Goal: Task Accomplishment & Management: Use online tool/utility

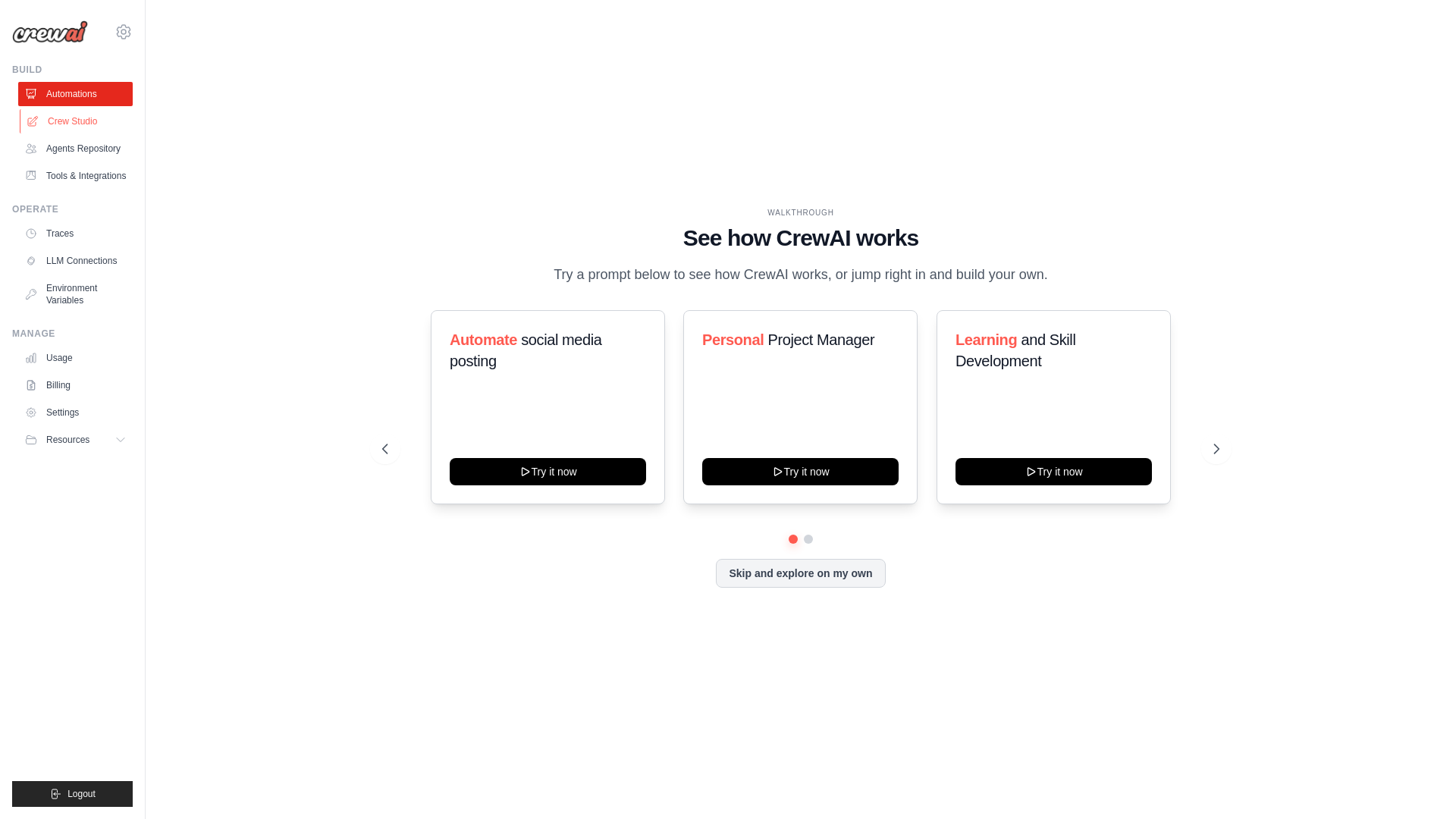
click at [94, 124] on link "Crew Studio" at bounding box center [77, 121] width 115 height 24
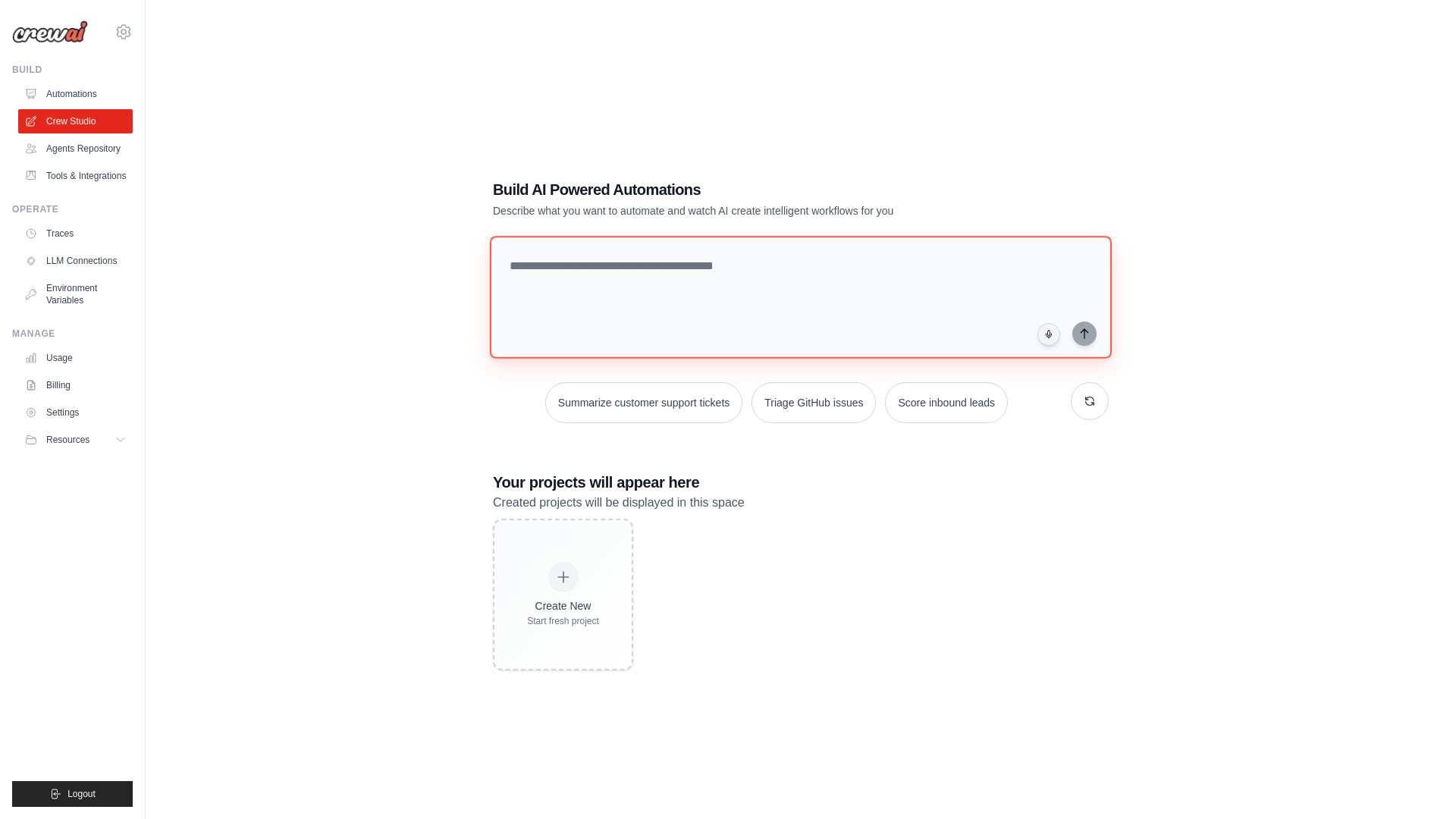
click at [625, 286] on textarea at bounding box center [800, 297] width 622 height 123
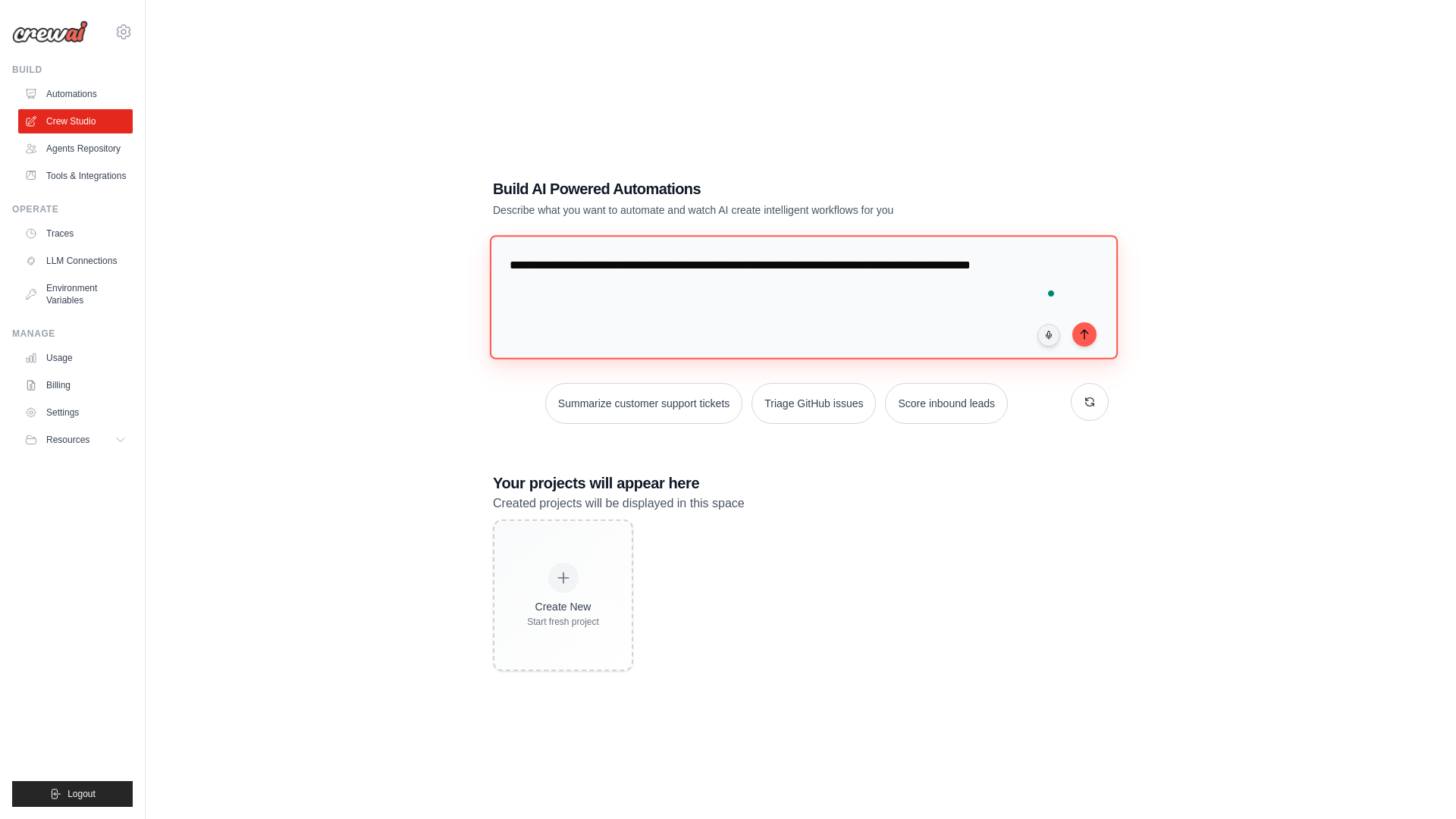
type textarea "**********"
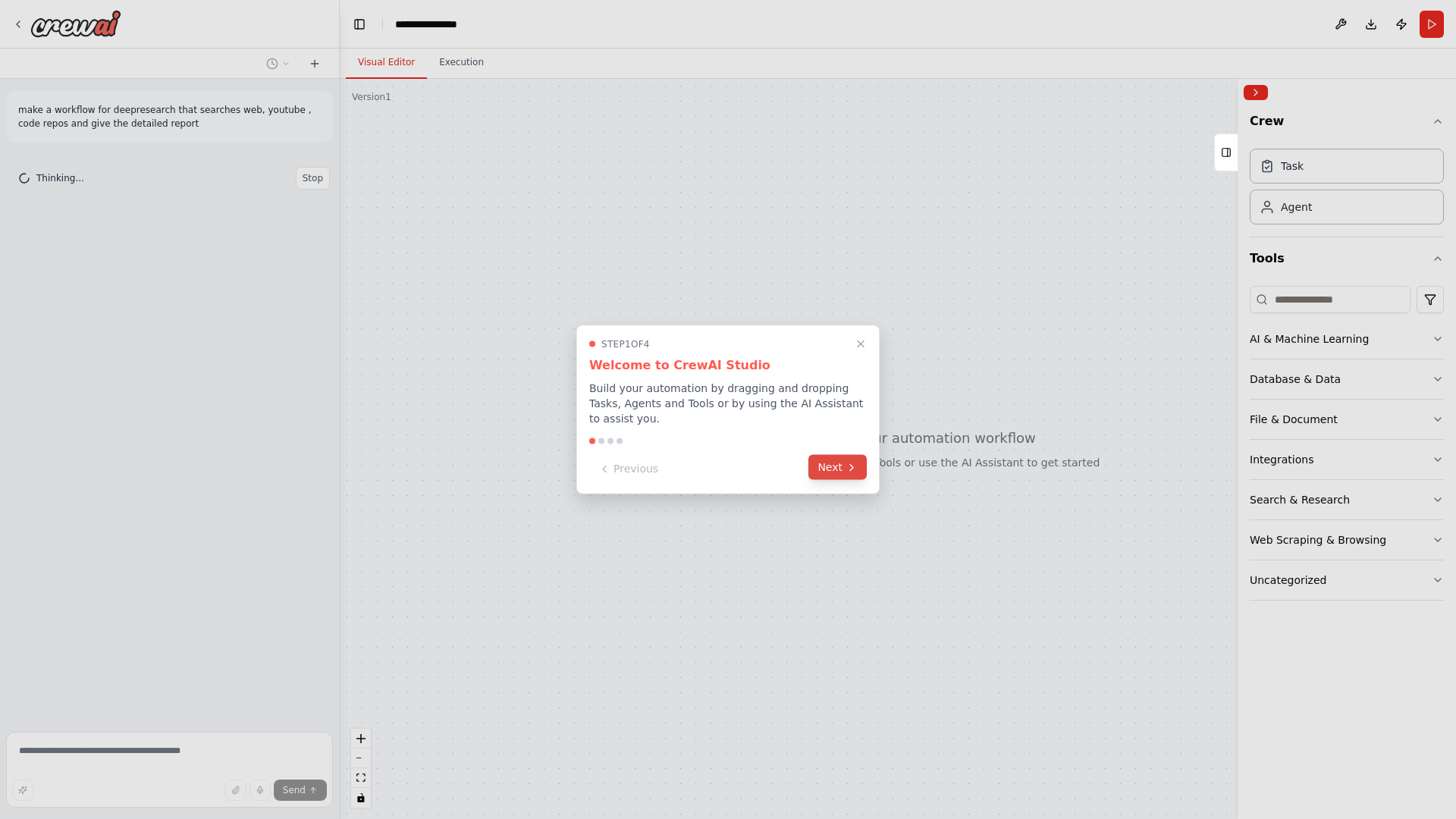
click at [846, 466] on icon at bounding box center [852, 467] width 12 height 12
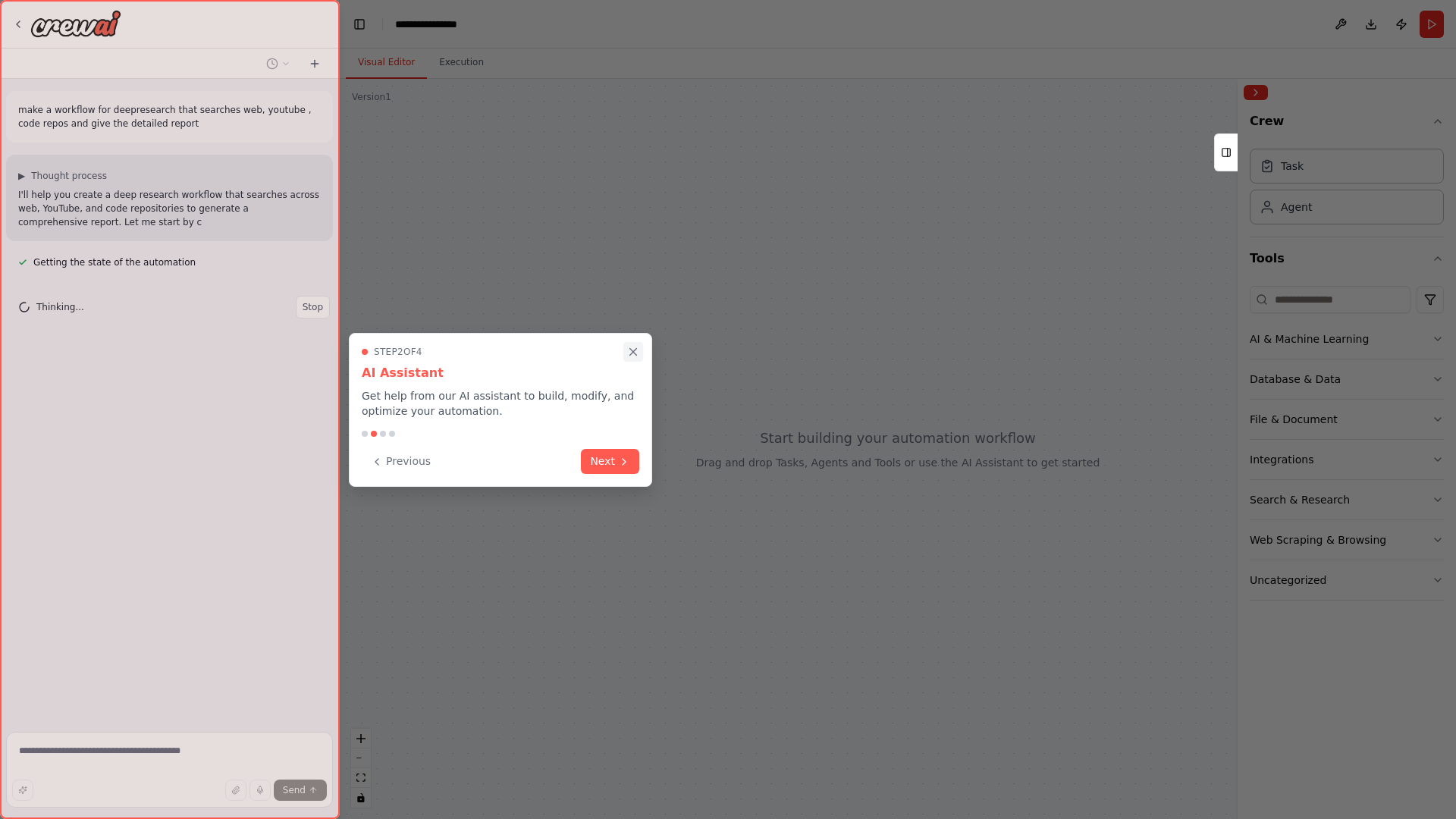
click at [631, 354] on icon "Close walkthrough" at bounding box center [633, 352] width 14 height 14
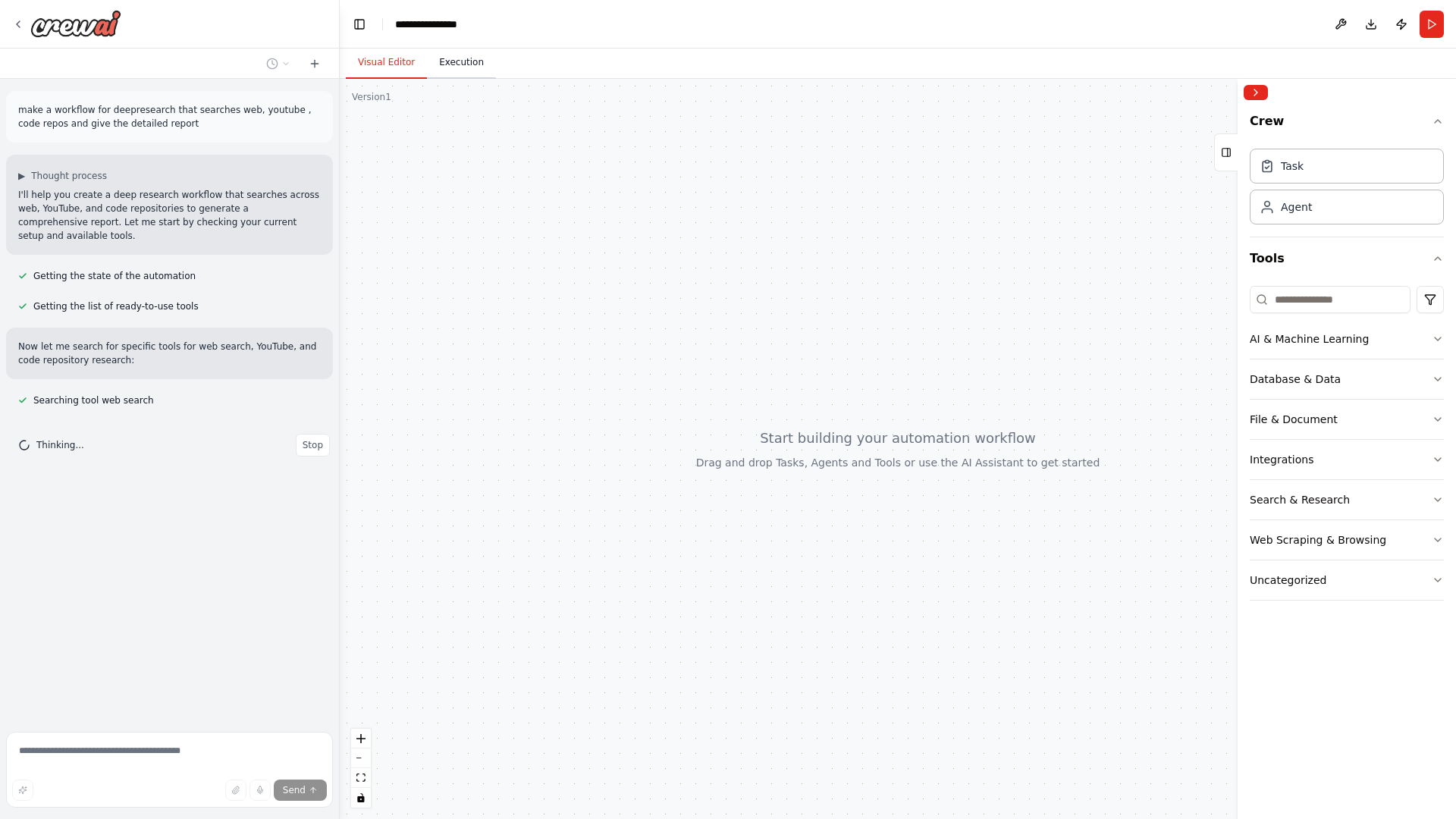
click at [468, 67] on button "Execution" at bounding box center [462, 63] width 69 height 32
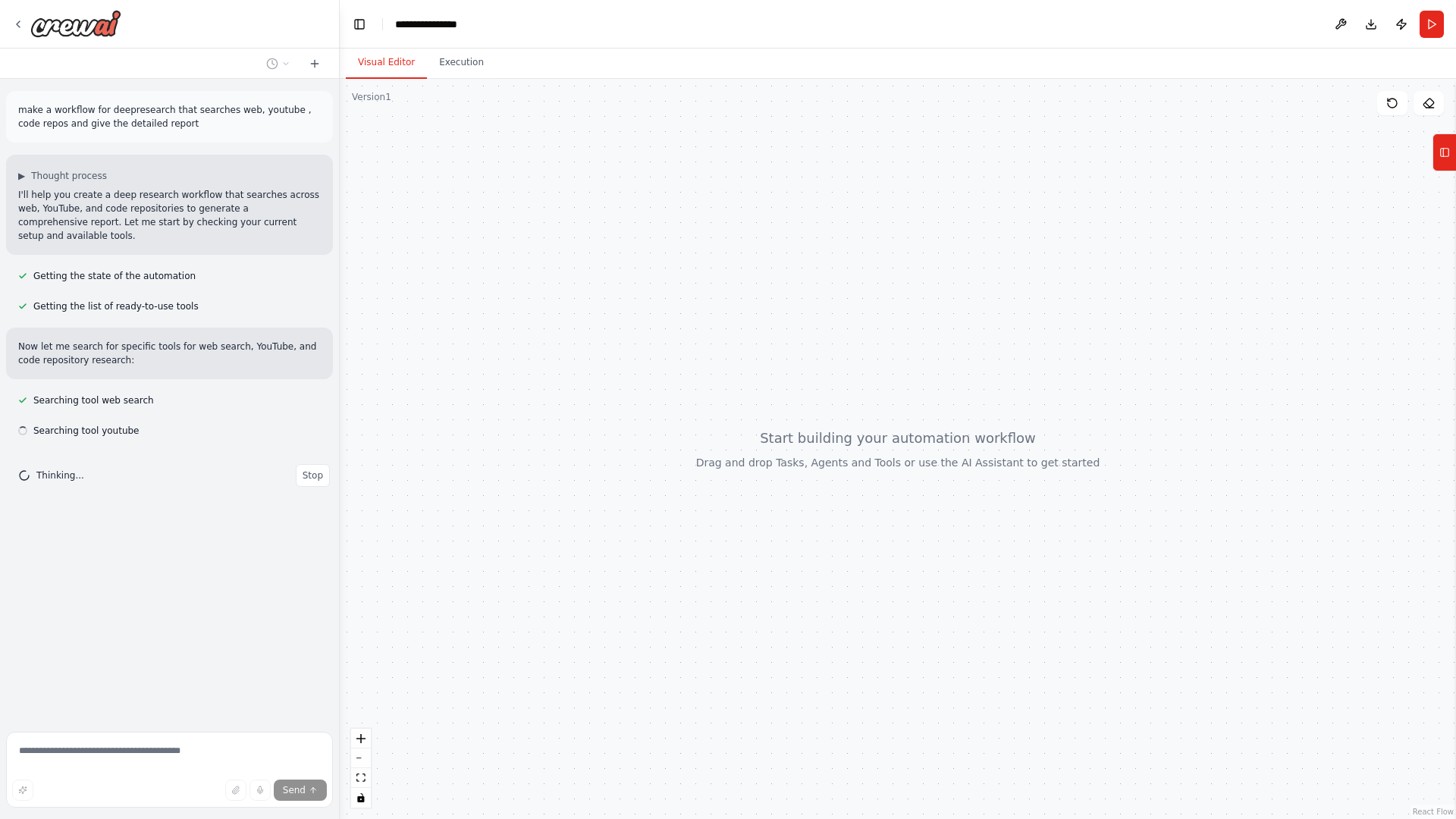
click at [405, 64] on button "Visual Editor" at bounding box center [387, 63] width 81 height 32
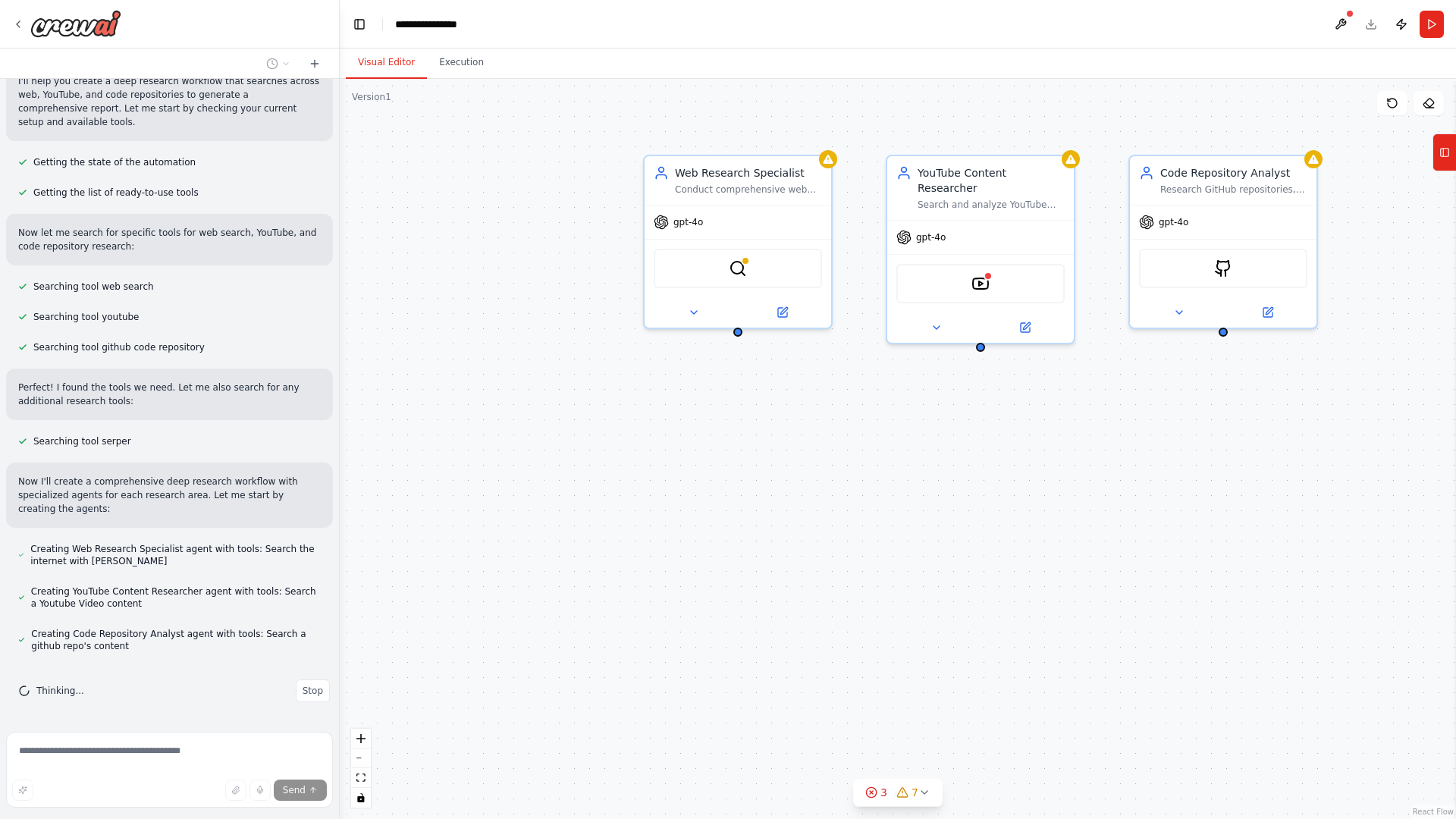
scroll to position [144, 0]
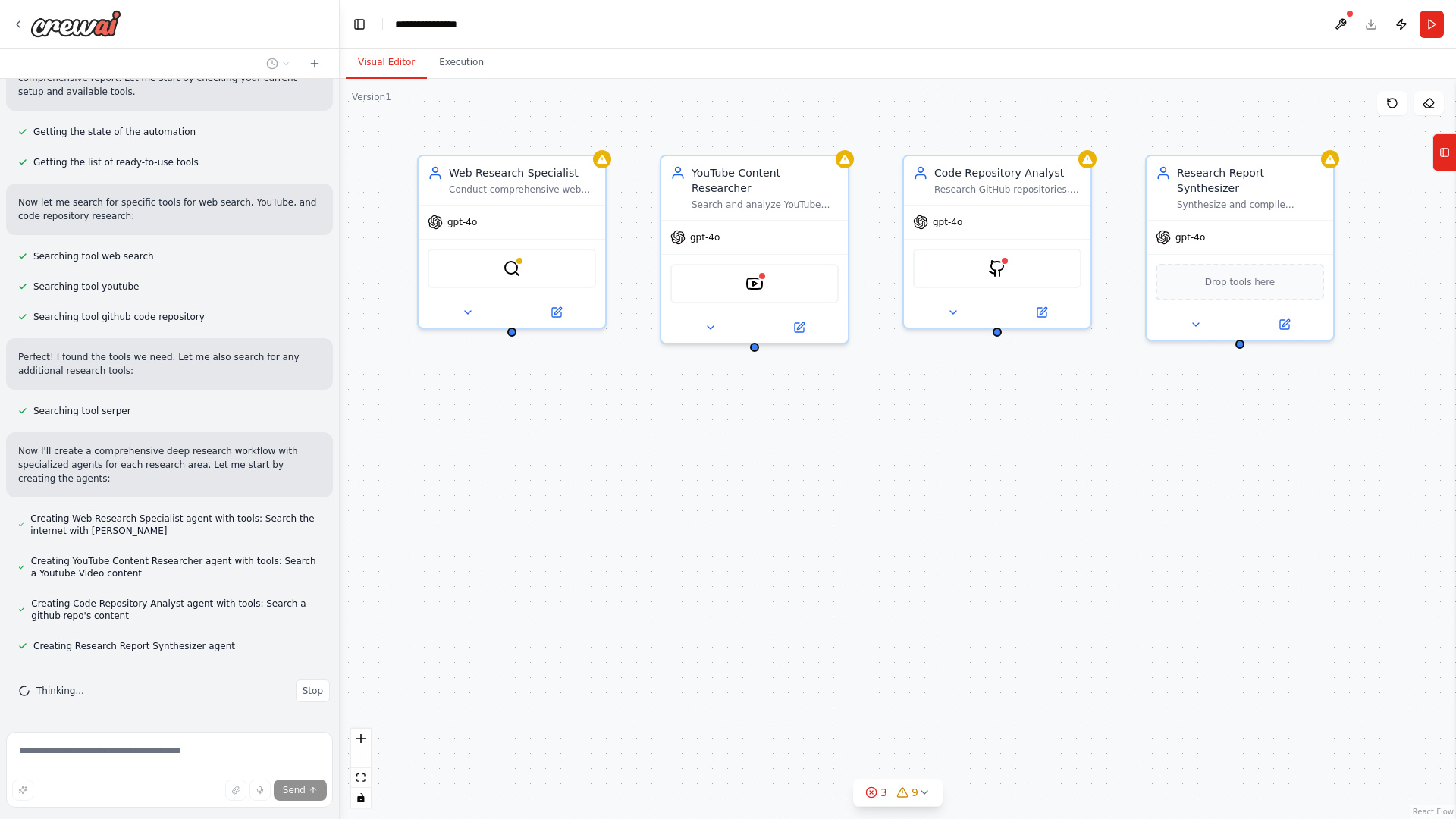
drag, startPoint x: 1123, startPoint y: 481, endPoint x: 898, endPoint y: 481, distance: 225.0
click at [898, 481] on div "Web Research Specialist Conduct comprehensive web searches about {research_topi…" at bounding box center [897, 448] width 1116 height 740
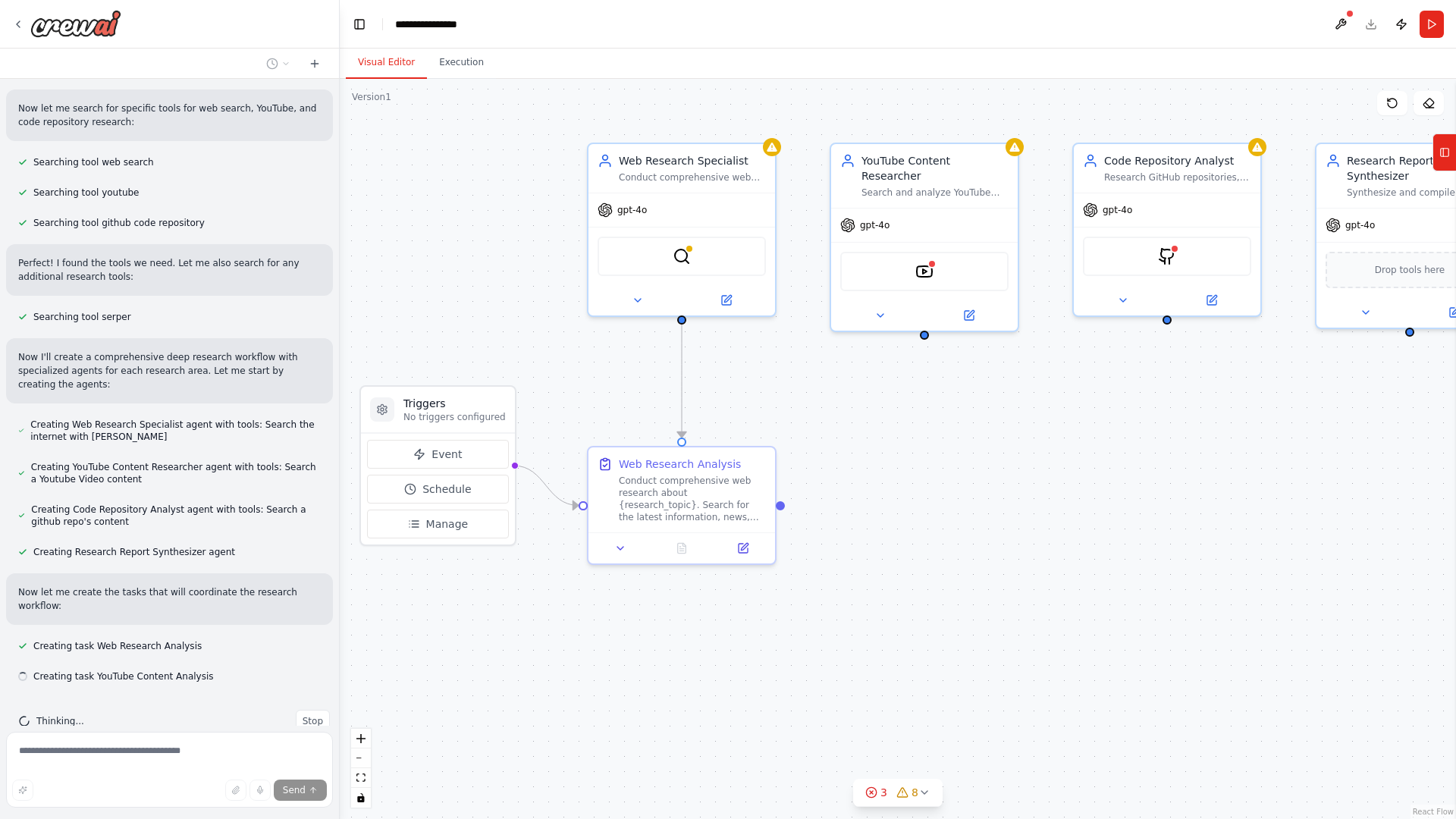
scroll to position [268, 0]
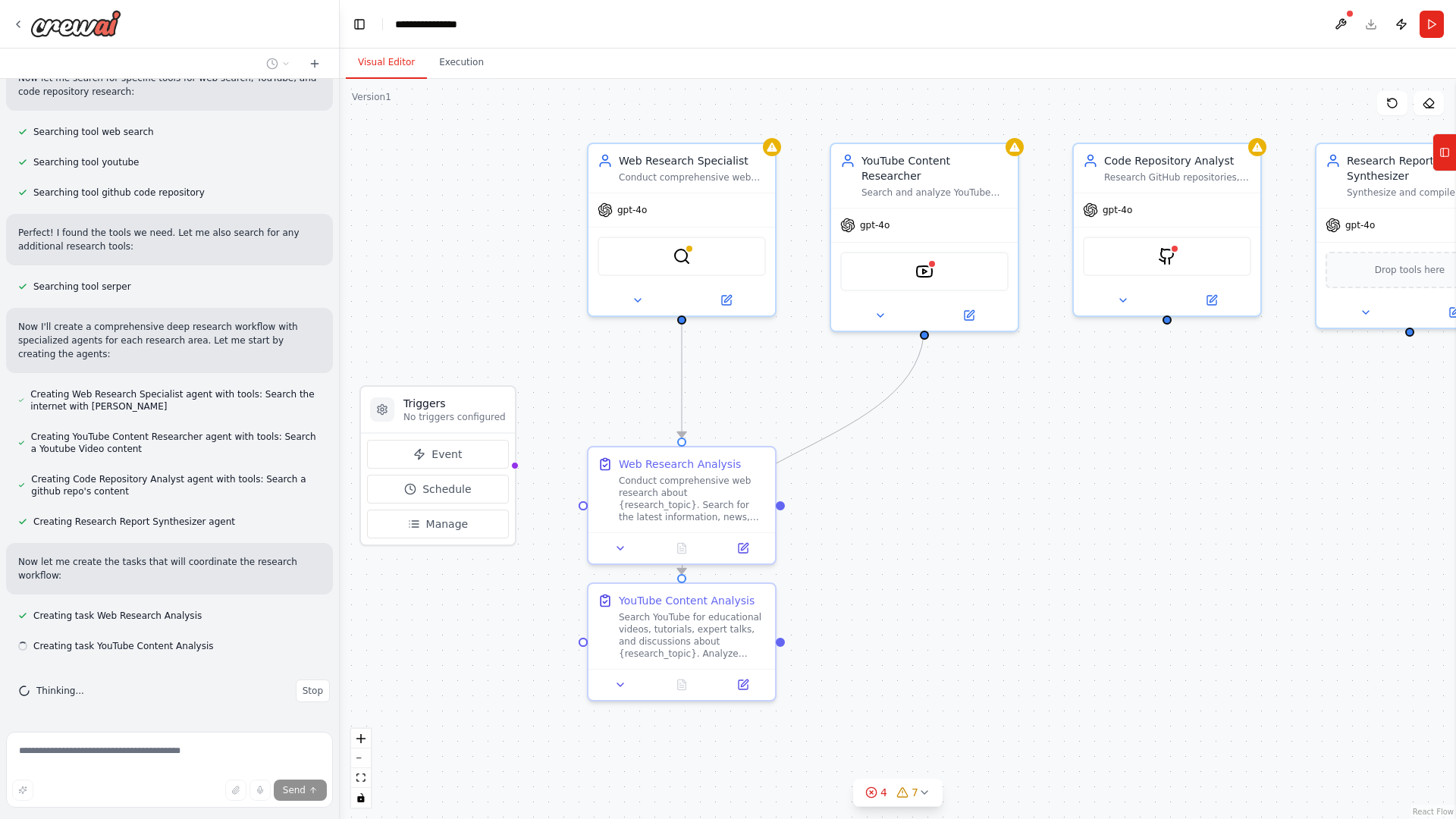
drag, startPoint x: 897, startPoint y: 481, endPoint x: 1067, endPoint y: 469, distance: 170.4
click at [1067, 469] on div ".deletable-edge-delete-btn { width: 20px; height: 20px; border: 0px solid #ffff…" at bounding box center [897, 448] width 1116 height 740
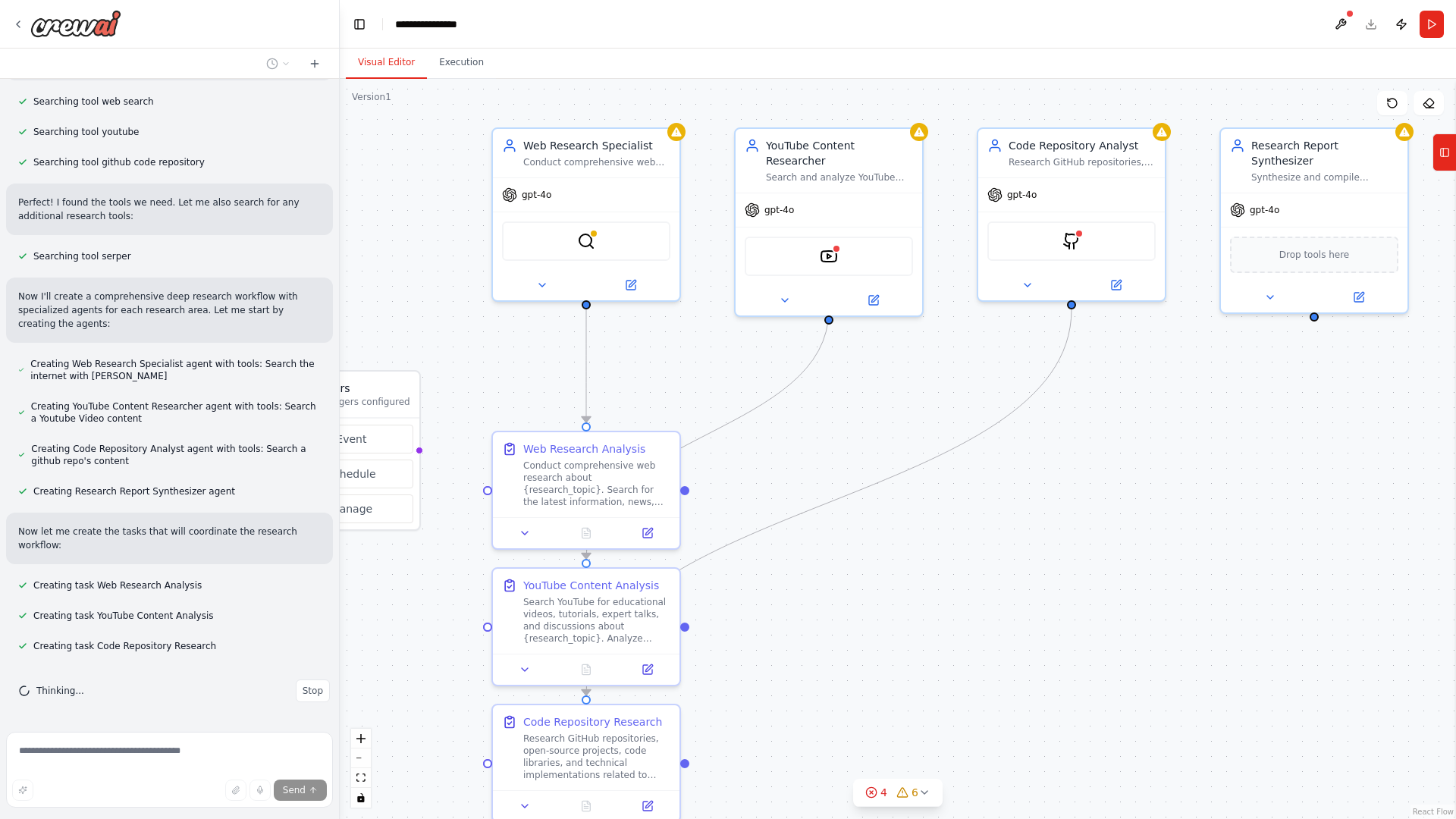
drag, startPoint x: 1145, startPoint y: 518, endPoint x: 1049, endPoint y: 502, distance: 97.3
click at [1049, 502] on div ".deletable-edge-delete-btn { width: 20px; height: 20px; border: 0px solid #ffff…" at bounding box center [897, 448] width 1116 height 740
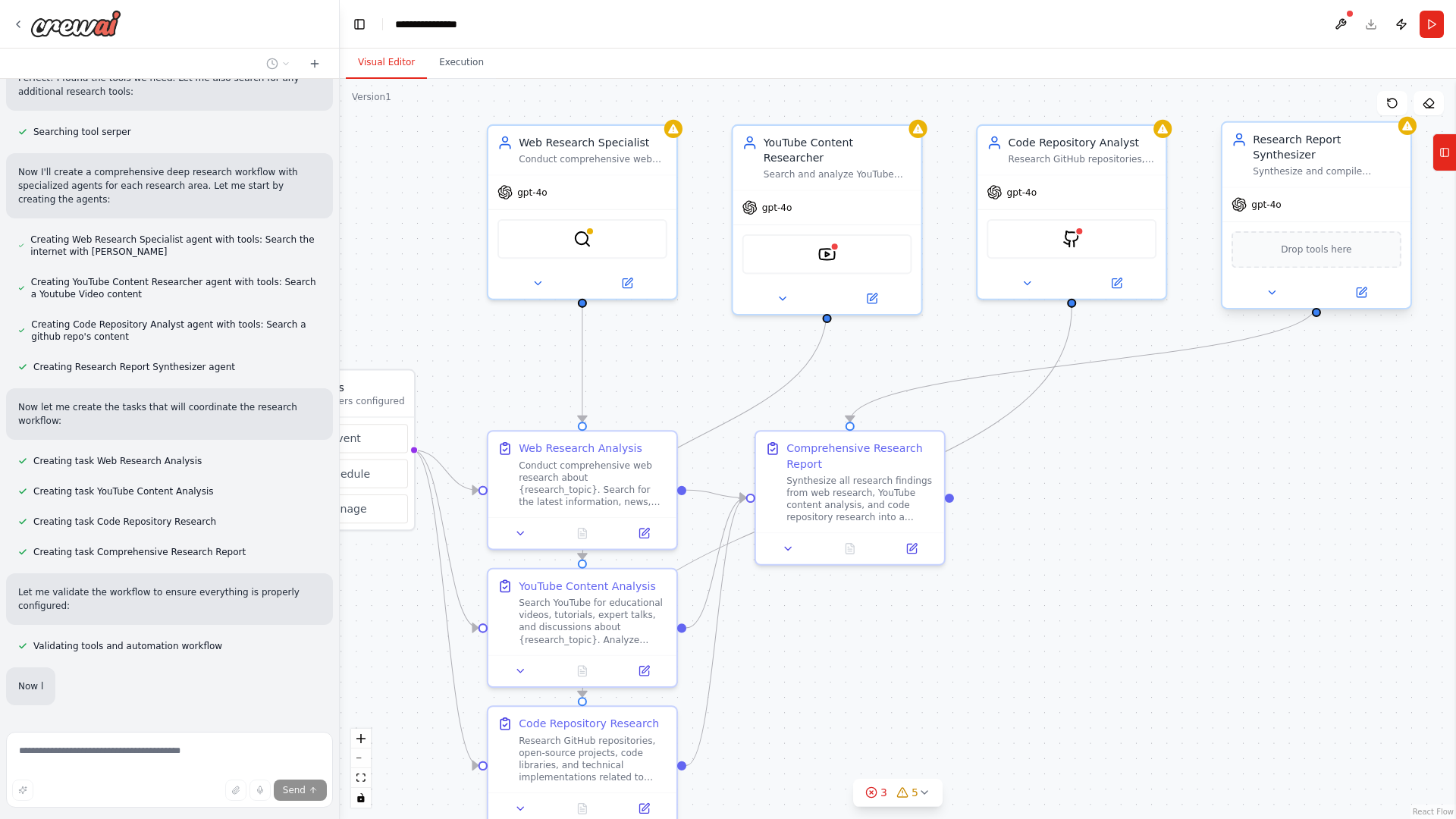
scroll to position [459, 0]
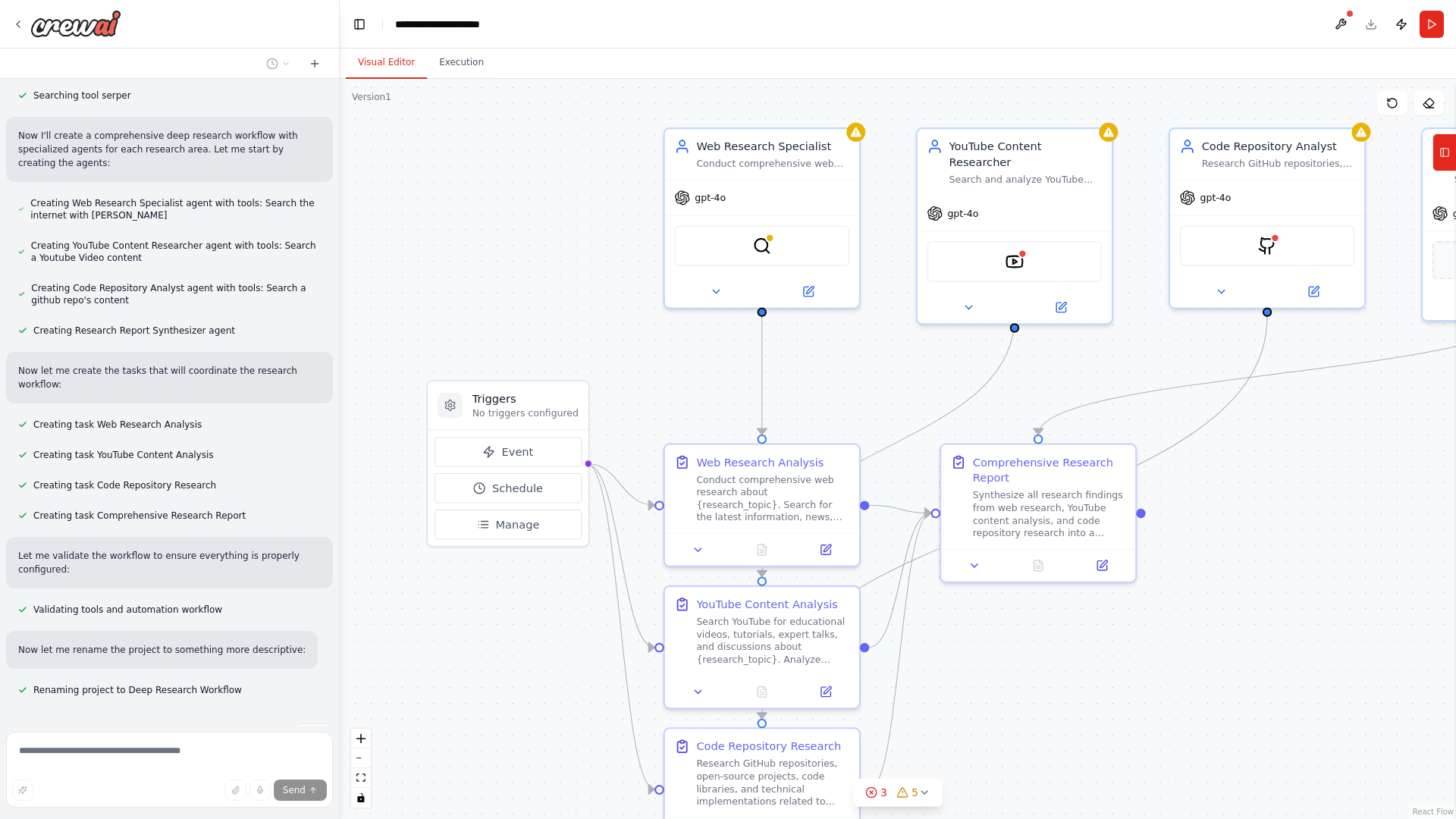
drag, startPoint x: 1267, startPoint y: 381, endPoint x: 1462, endPoint y: 395, distance: 195.5
click at [1455, 395] on html "make a workflow for deepresearch that searches web, youtube , code repos and gi…" at bounding box center [728, 410] width 1456 height 819
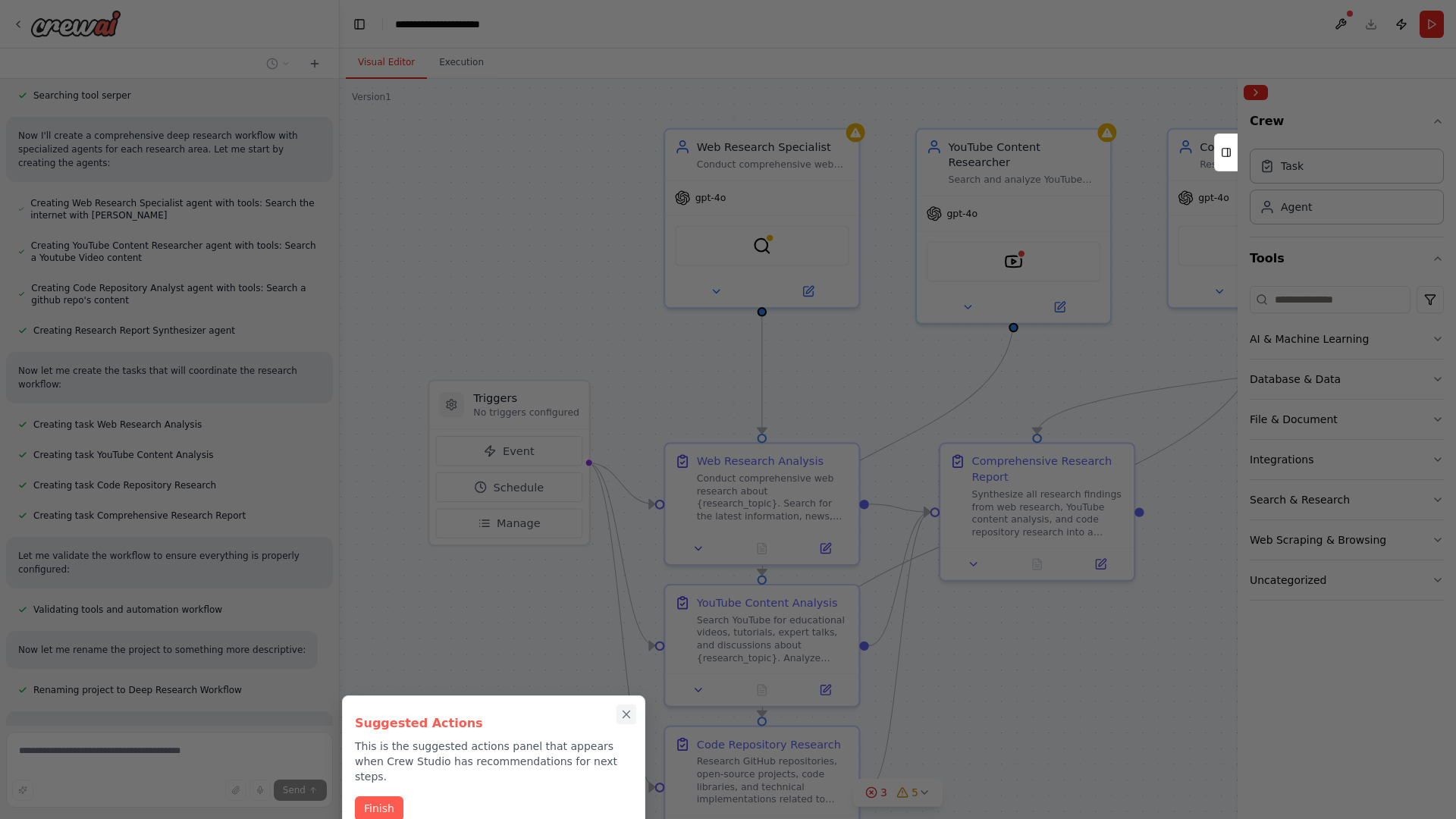
click at [627, 711] on icon "Close walkthrough" at bounding box center [626, 714] width 14 height 14
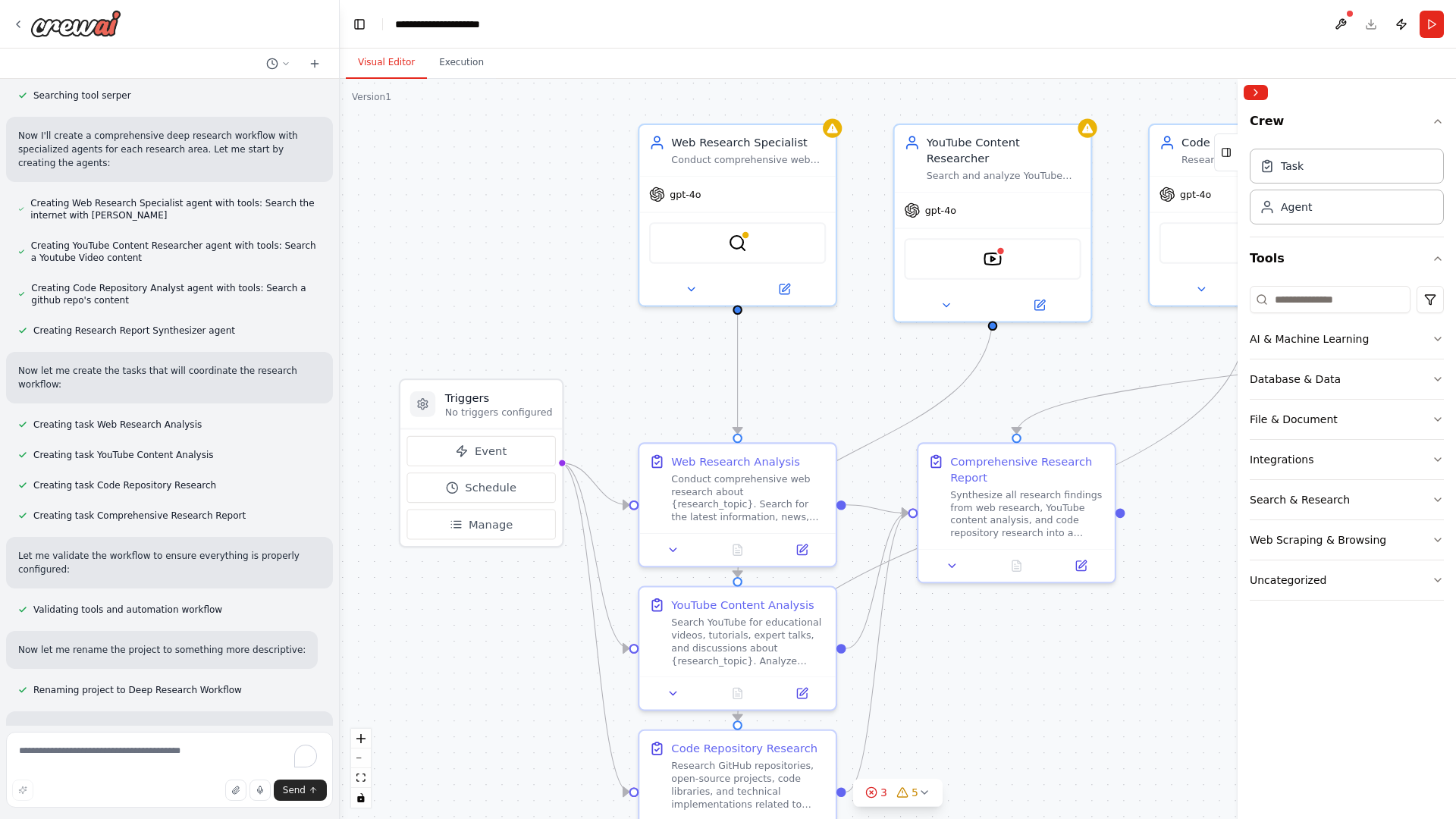
drag, startPoint x: 869, startPoint y: 361, endPoint x: 846, endPoint y: 362, distance: 23.0
click at [846, 362] on div ".deletable-edge-delete-btn { width: 20px; height: 20px; border: 0px solid #ffff…" at bounding box center [897, 448] width 1116 height 740
click at [1433, 337] on icon "button" at bounding box center [1437, 339] width 12 height 12
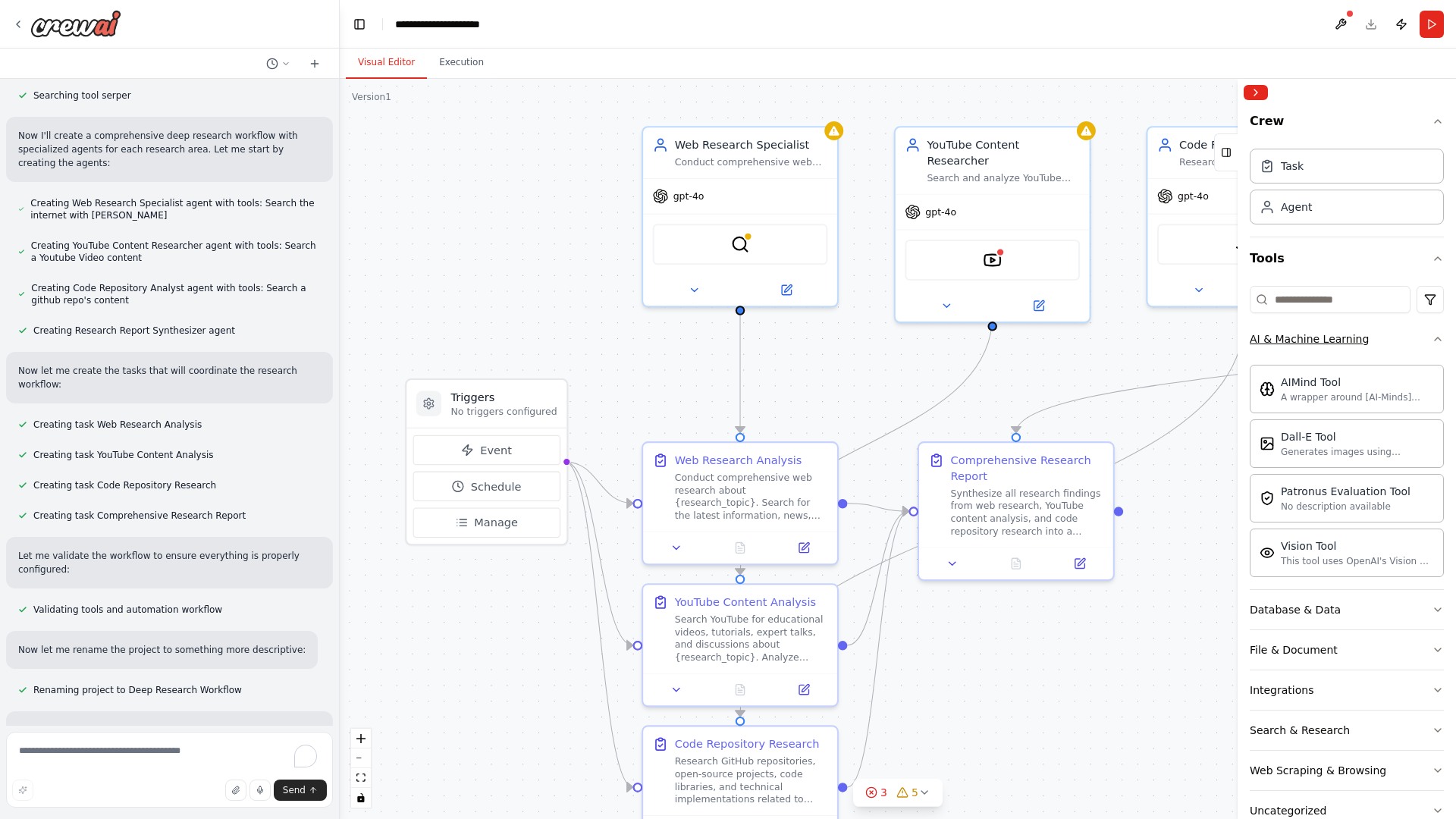
click at [1433, 337] on icon "button" at bounding box center [1437, 339] width 12 height 12
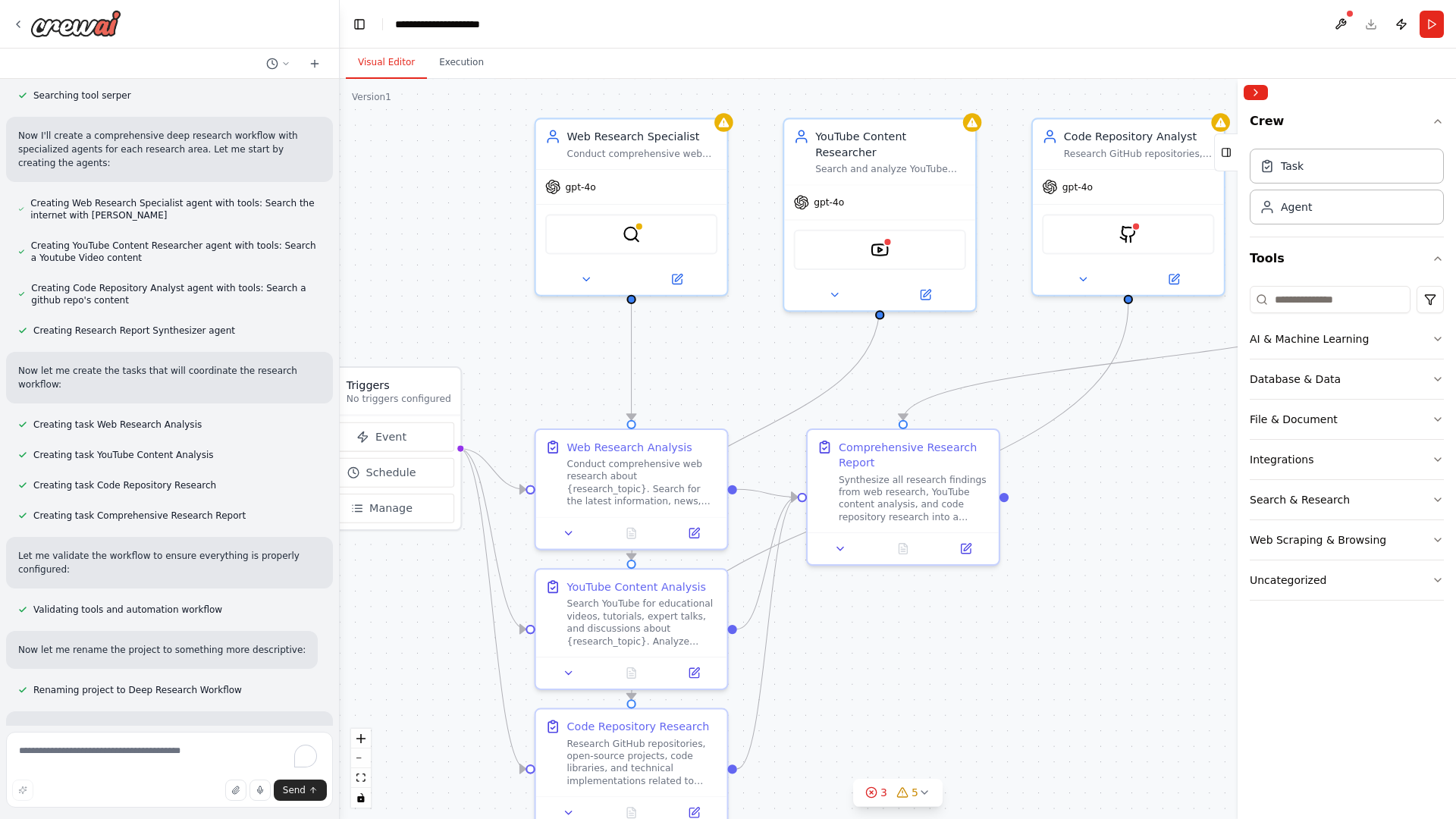
drag, startPoint x: 813, startPoint y: 392, endPoint x: 704, endPoint y: 383, distance: 109.4
click at [704, 383] on div ".deletable-edge-delete-btn { width: 20px; height: 20px; border: 0px solid #ffff…" at bounding box center [897, 448] width 1116 height 740
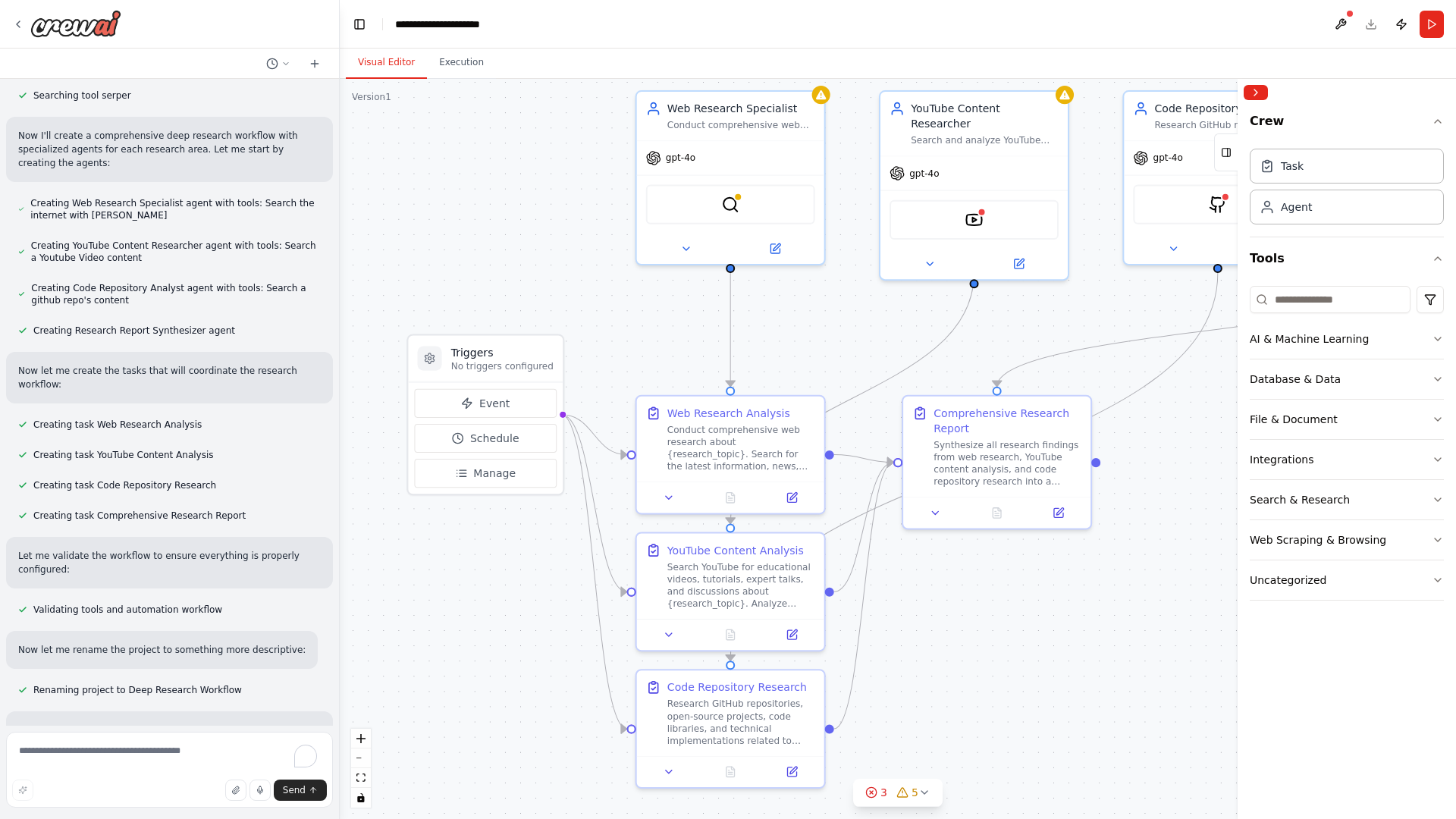
drag, startPoint x: 732, startPoint y: 383, endPoint x: 830, endPoint y: 350, distance: 103.4
click at [830, 350] on div ".deletable-edge-delete-btn { width: 20px; height: 20px; border: 0px solid #ffff…" at bounding box center [897, 448] width 1116 height 740
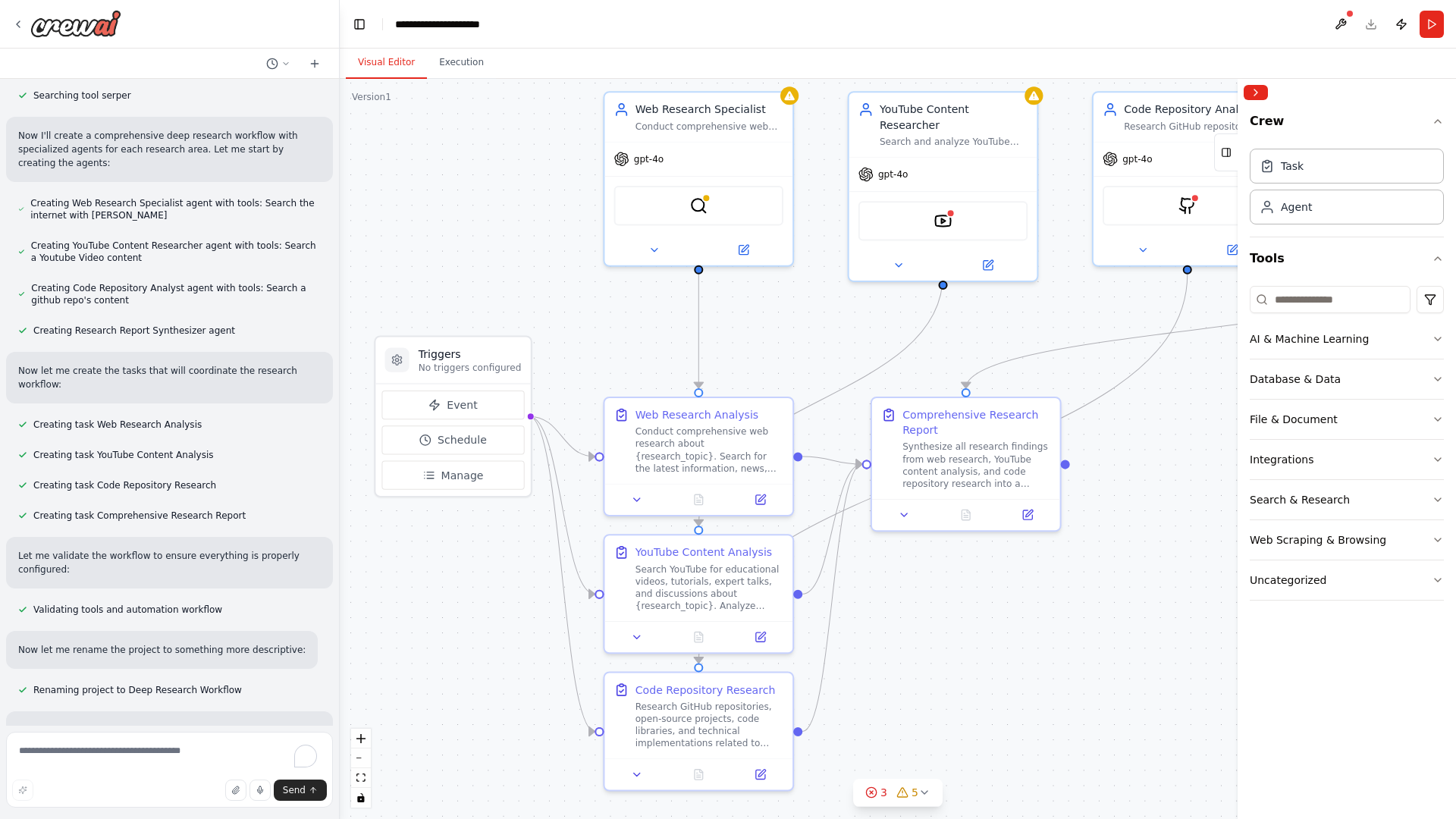
drag, startPoint x: 872, startPoint y: 355, endPoint x: 841, endPoint y: 356, distance: 31.0
click at [841, 356] on div ".deletable-edge-delete-btn { width: 20px; height: 20px; border: 0px solid #ffff…" at bounding box center [897, 448] width 1116 height 740
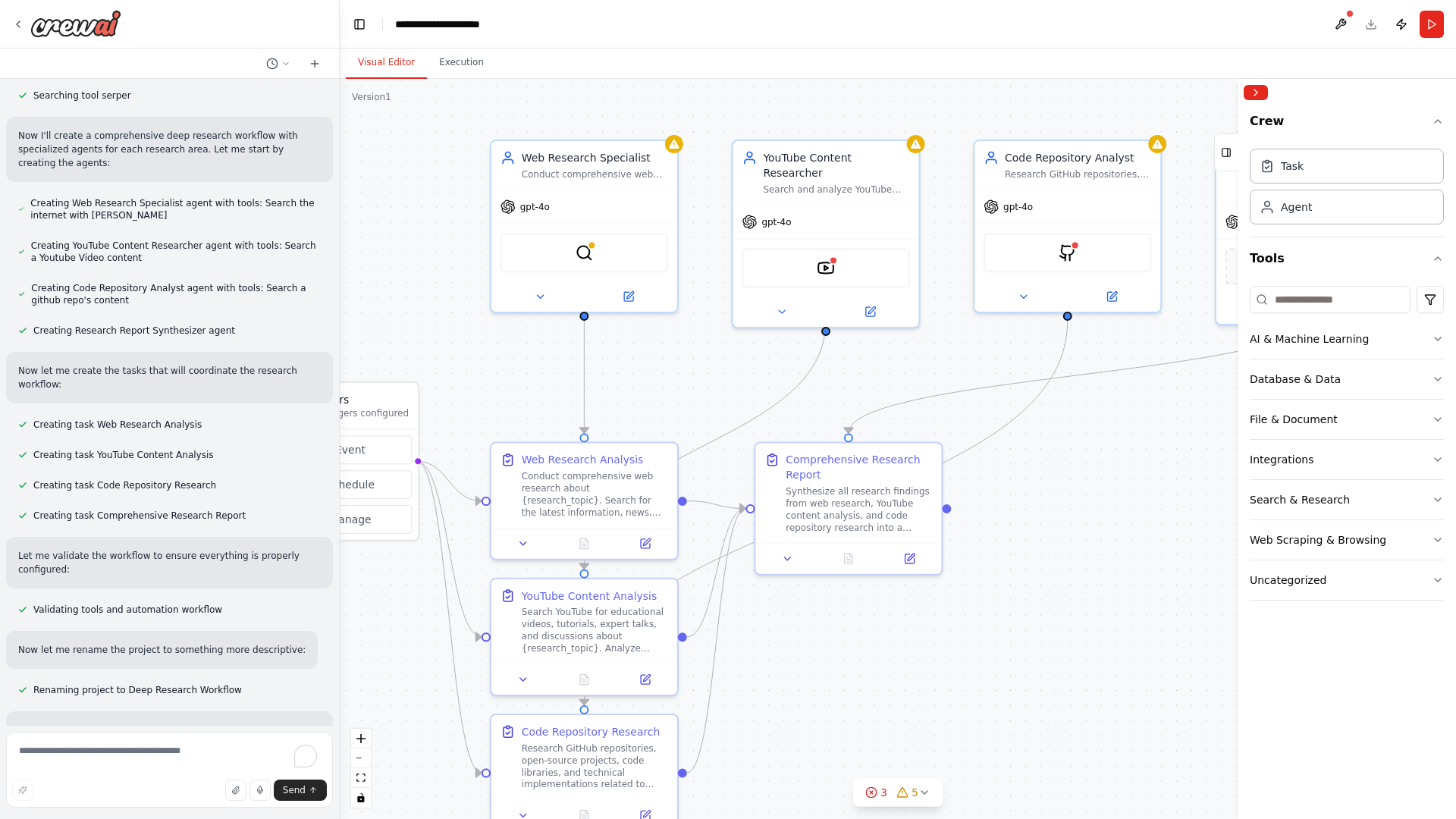
drag, startPoint x: 1166, startPoint y: 464, endPoint x: 1051, endPoint y: 509, distance: 123.5
click at [1051, 509] on div ".deletable-edge-delete-btn { width: 20px; height: 20px; border: 0px solid #ffff…" at bounding box center [897, 448] width 1116 height 740
click at [522, 540] on icon at bounding box center [522, 541] width 6 height 3
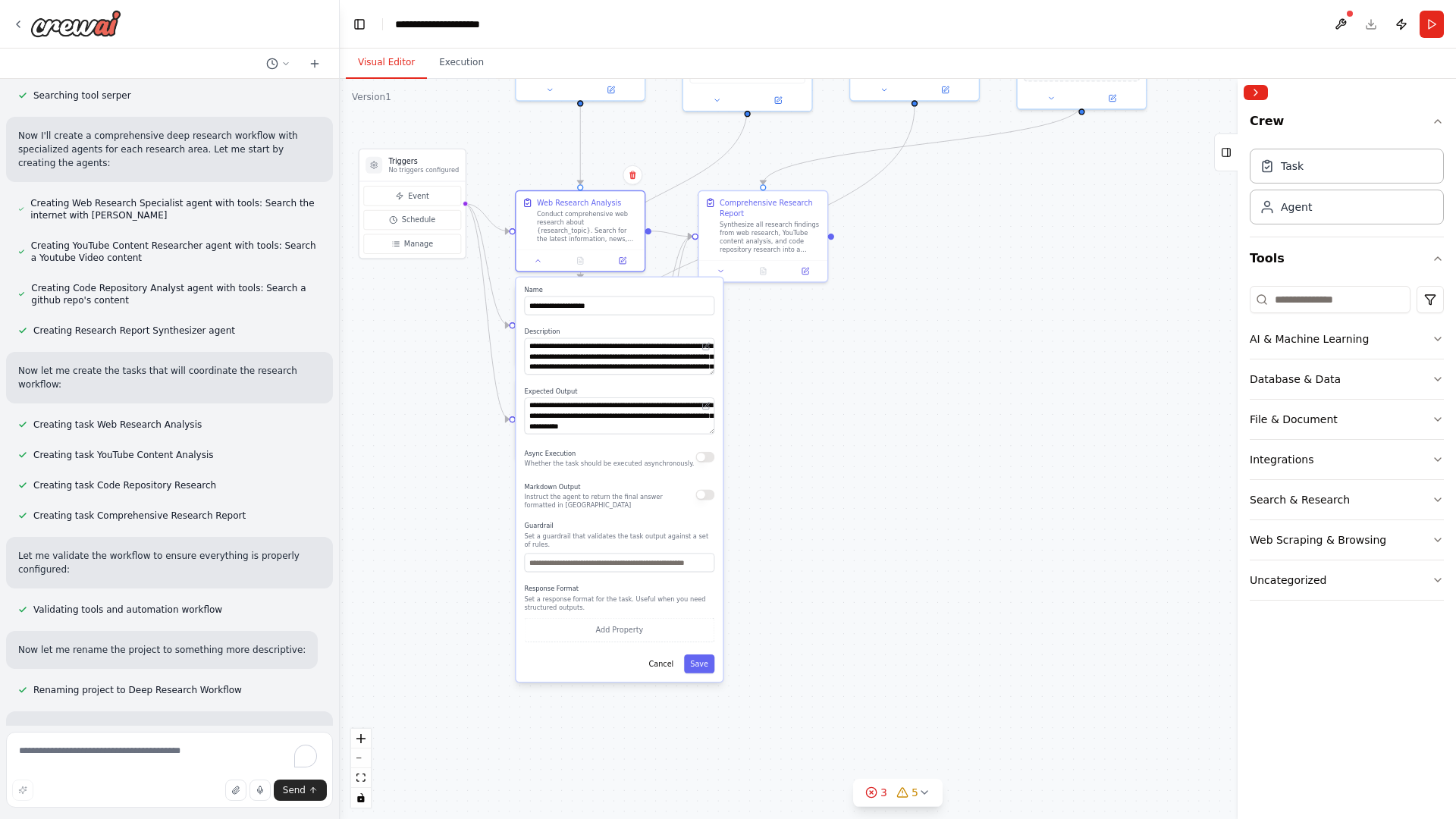
drag, startPoint x: 860, startPoint y: 605, endPoint x: 842, endPoint y: 317, distance: 288.6
click at [842, 317] on div ".deletable-edge-delete-btn { width: 20px; height: 20px; border: 0px solid #ffff…" at bounding box center [897, 448] width 1116 height 740
click at [870, 329] on div ".deletable-edge-delete-btn { width: 20px; height: 20px; border: 0px solid #ffff…" at bounding box center [897, 448] width 1116 height 740
click at [829, 331] on div ".deletable-edge-delete-btn { width: 20px; height: 20px; border: 0px solid #ffff…" at bounding box center [897, 448] width 1116 height 740
click at [823, 359] on div ".deletable-edge-delete-btn { width: 20px; height: 20px; border: 0px solid #ffff…" at bounding box center [897, 448] width 1116 height 740
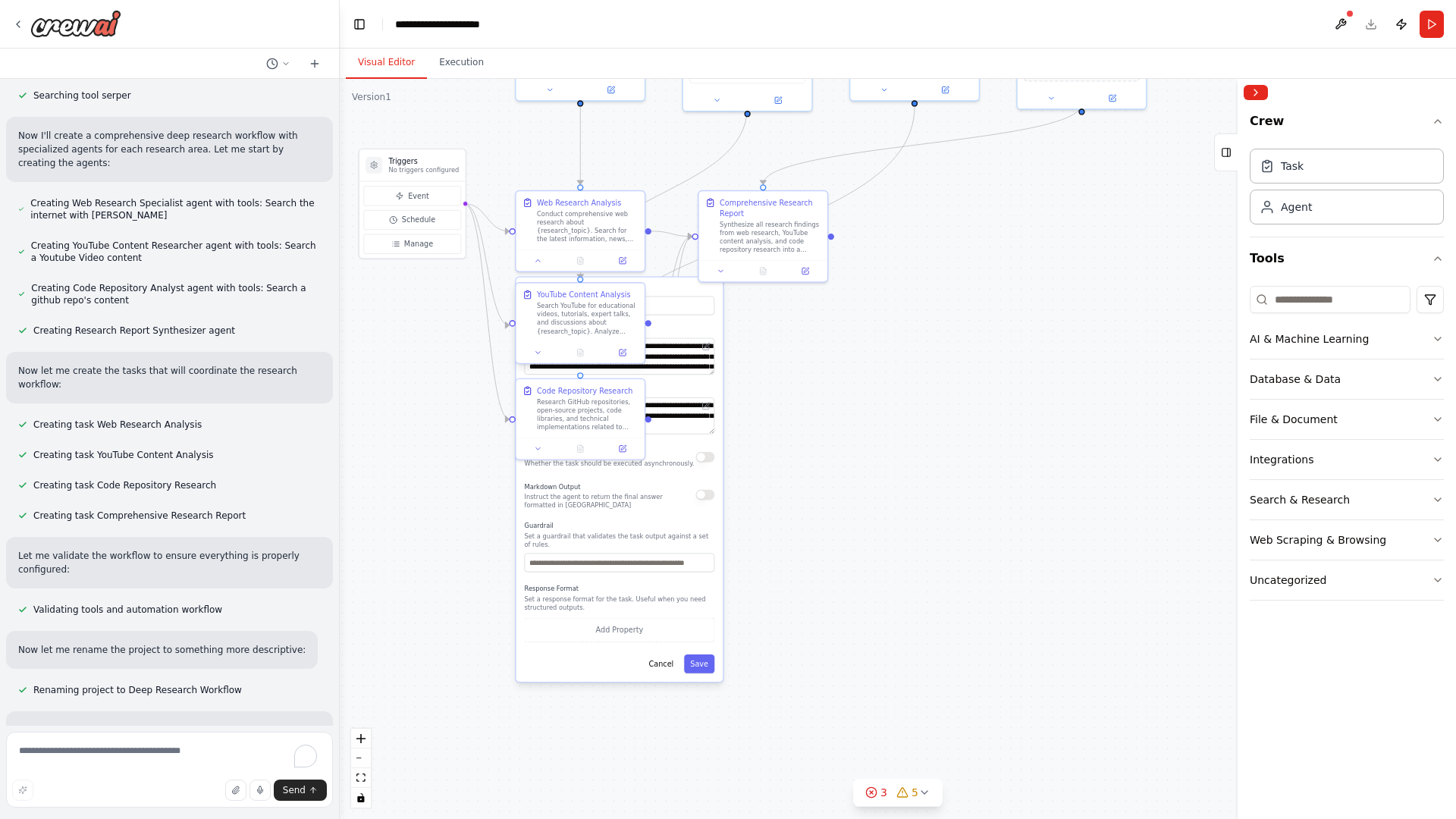
click at [581, 279] on div at bounding box center [580, 279] width 6 height 6
click at [868, 317] on div ".deletable-edge-delete-btn { width: 20px; height: 20px; border: 0px solid #ffff…" at bounding box center [897, 448] width 1116 height 740
click at [662, 666] on button "Cancel" at bounding box center [661, 664] width 37 height 19
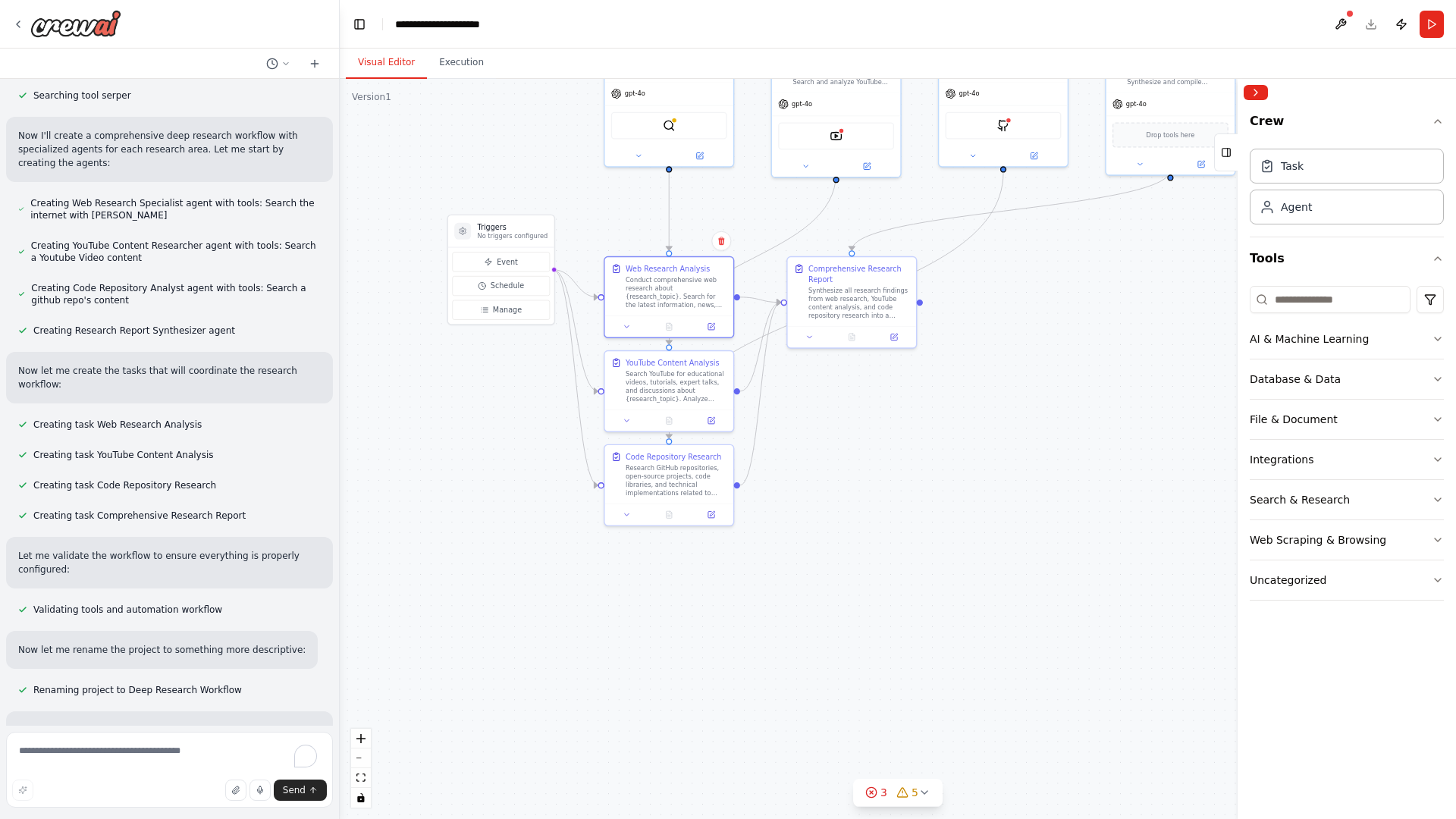
drag, startPoint x: 634, startPoint y: 629, endPoint x: 723, endPoint y: 695, distance: 110.8
click at [723, 695] on div ".deletable-edge-delete-btn { width: 20px; height: 20px; border: 0px solid #ffff…" at bounding box center [897, 448] width 1116 height 740
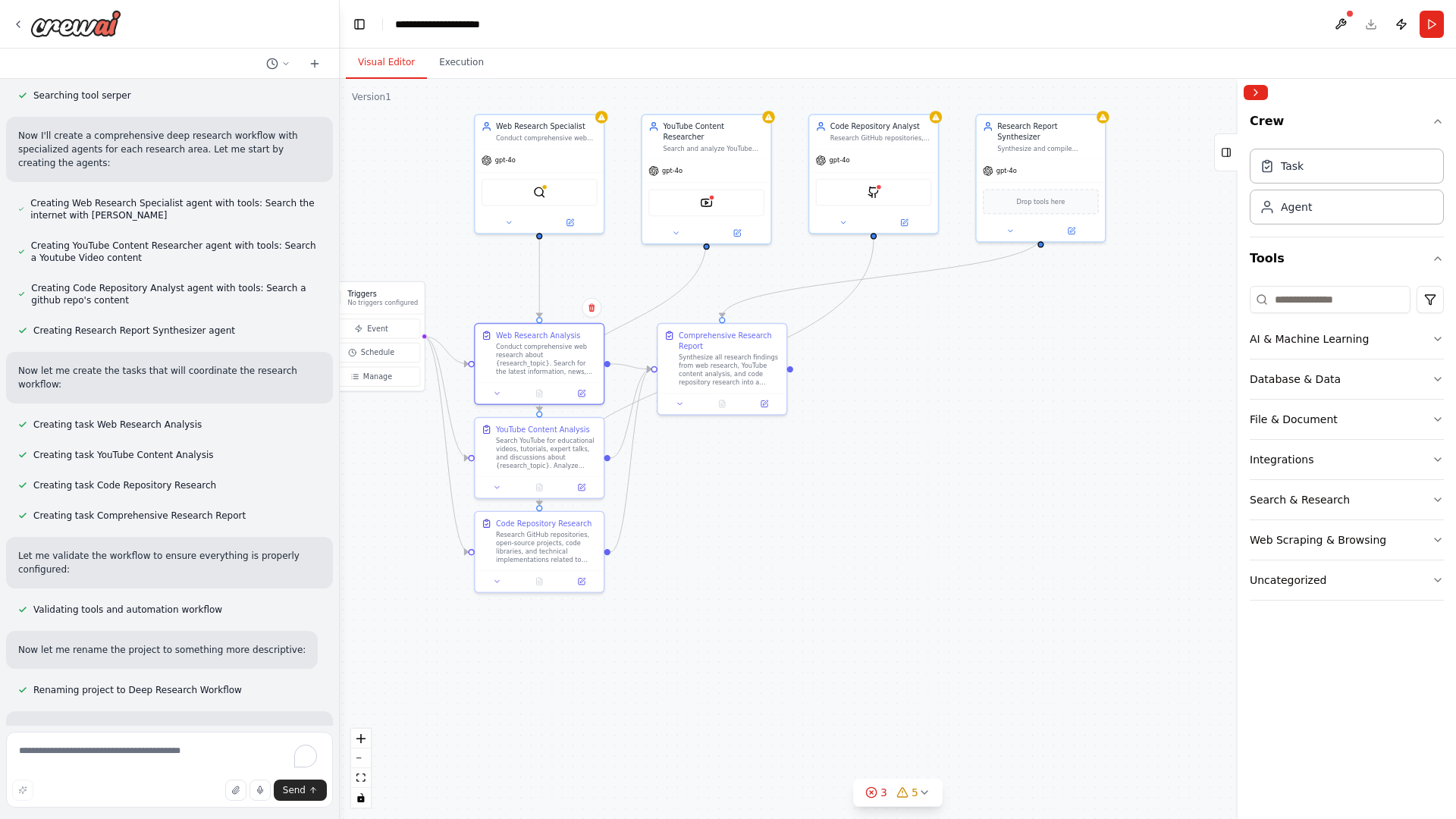
drag, startPoint x: 652, startPoint y: 647, endPoint x: 522, endPoint y: 713, distance: 145.8
click at [522, 713] on div ".deletable-edge-delete-btn { width: 20px; height: 20px; border: 0px solid #ffff…" at bounding box center [897, 448] width 1116 height 740
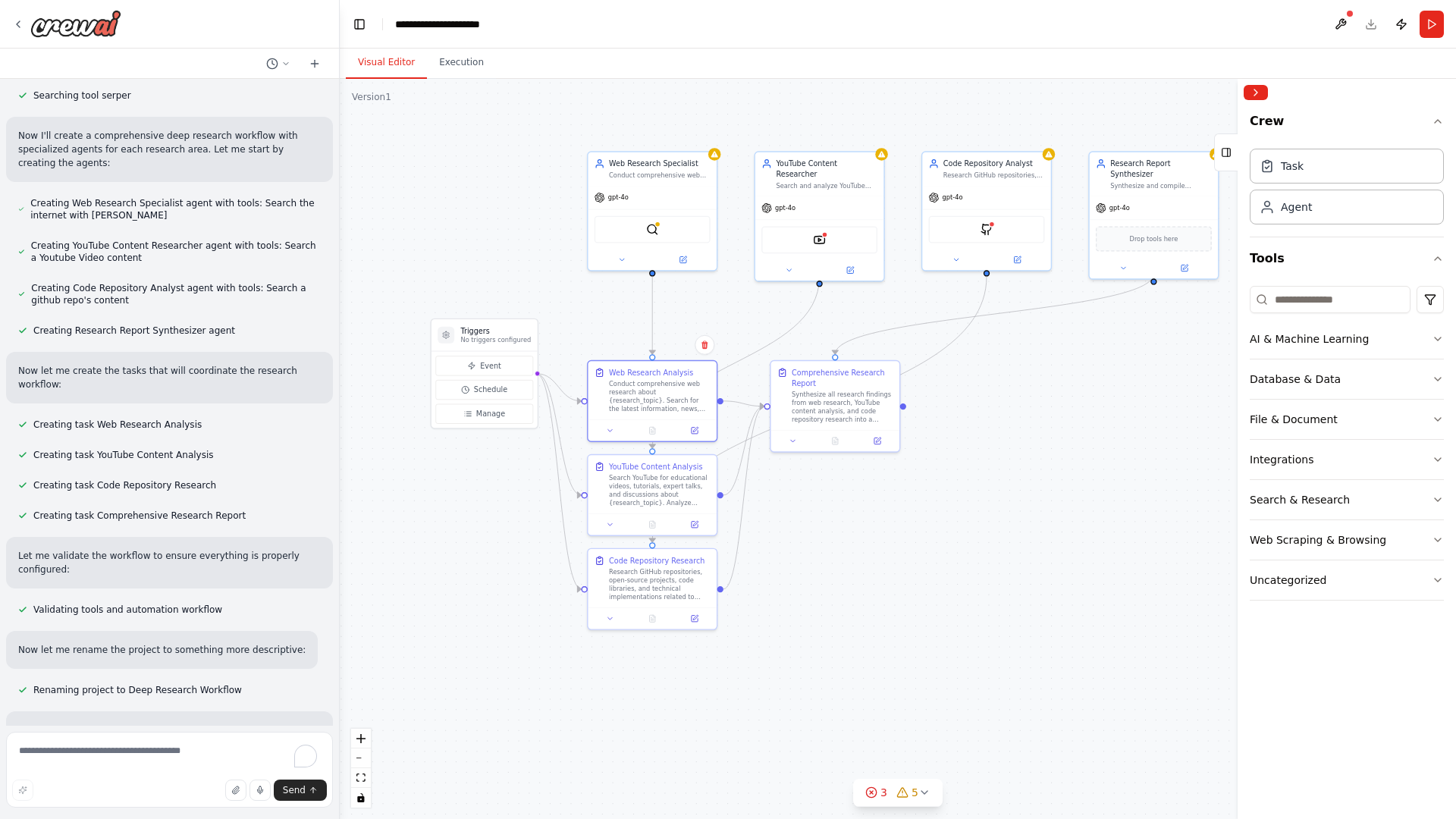
drag, startPoint x: 663, startPoint y: 607, endPoint x: 777, endPoint y: 644, distance: 119.9
click at [777, 644] on div ".deletable-edge-delete-btn { width: 20px; height: 20px; border: 0px solid #ffff…" at bounding box center [897, 448] width 1116 height 740
click at [462, 60] on button "Execution" at bounding box center [462, 63] width 69 height 32
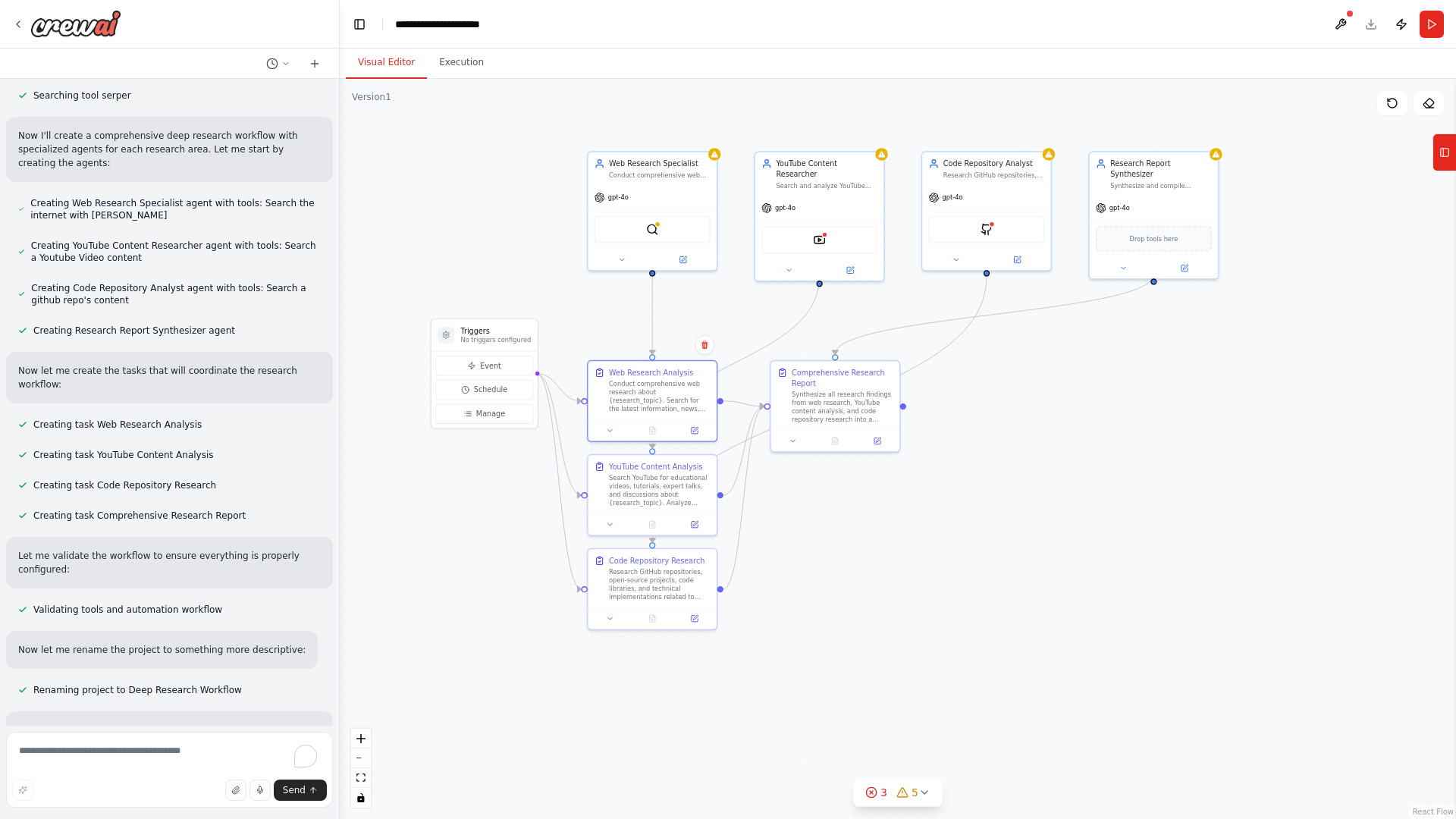
click at [385, 63] on button "Visual Editor" at bounding box center [387, 63] width 81 height 32
click at [1436, 22] on button "Run" at bounding box center [1432, 24] width 24 height 27
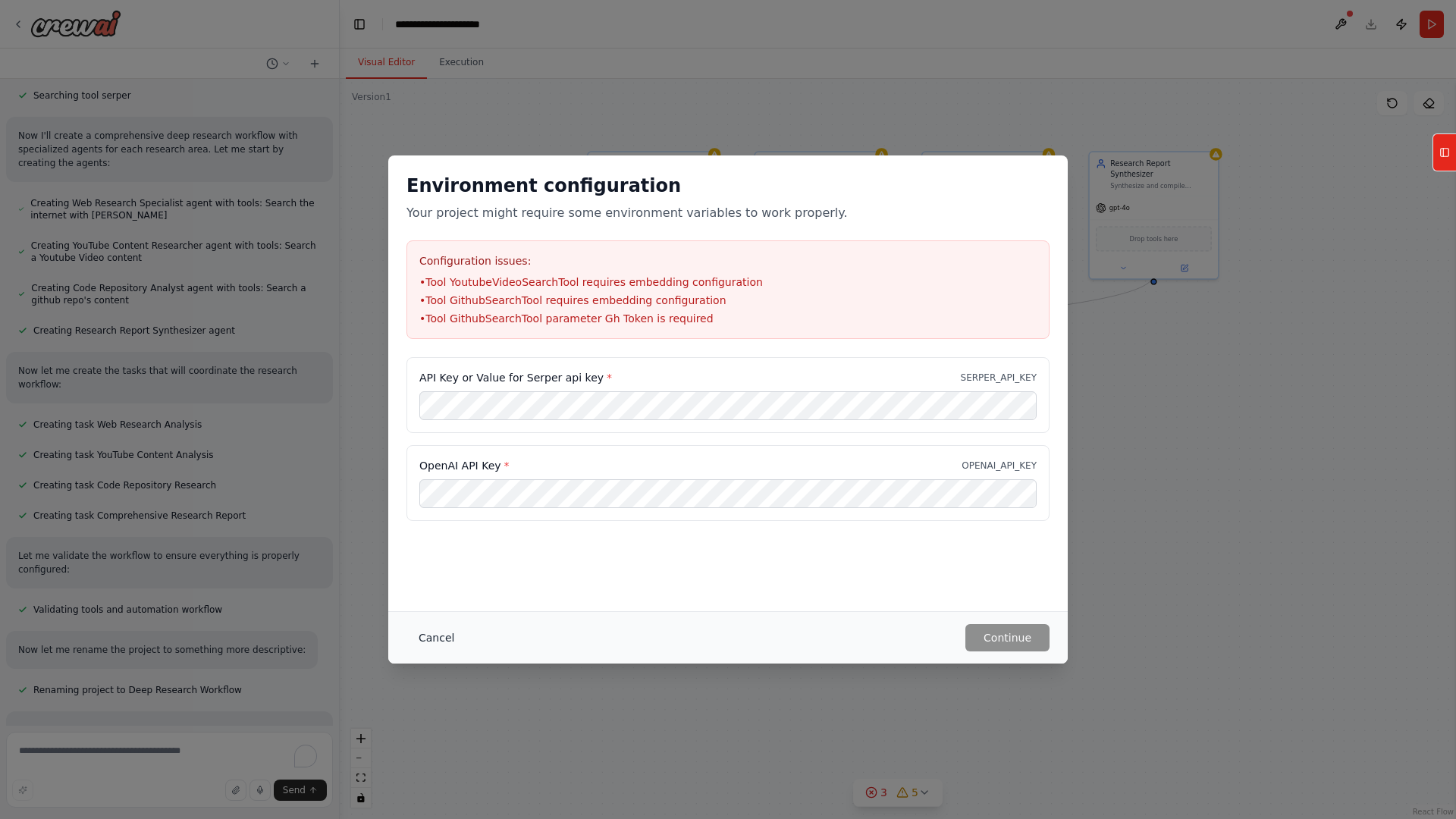
click at [435, 634] on button "Cancel" at bounding box center [436, 637] width 60 height 27
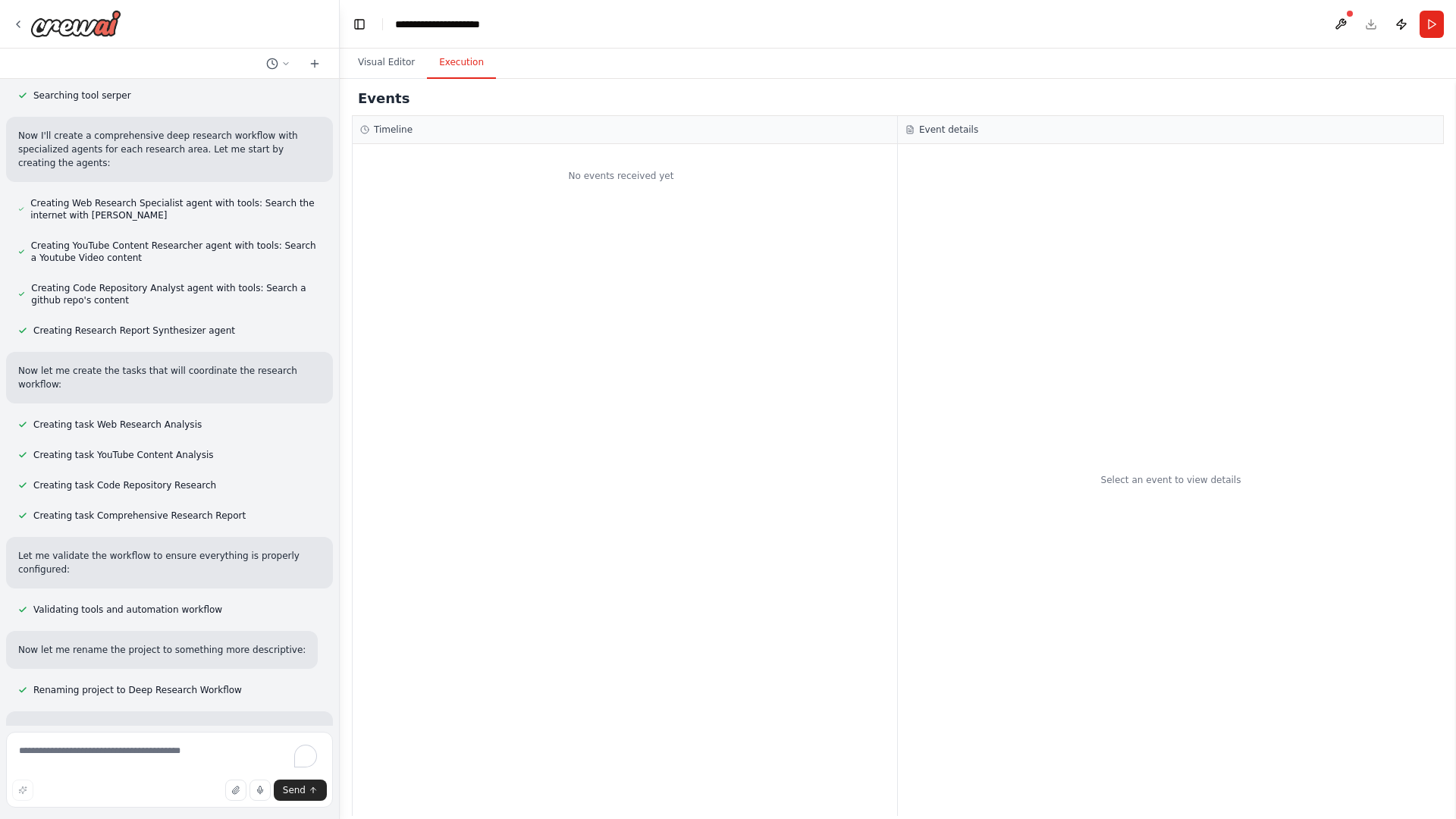
click at [453, 64] on button "Execution" at bounding box center [462, 63] width 69 height 32
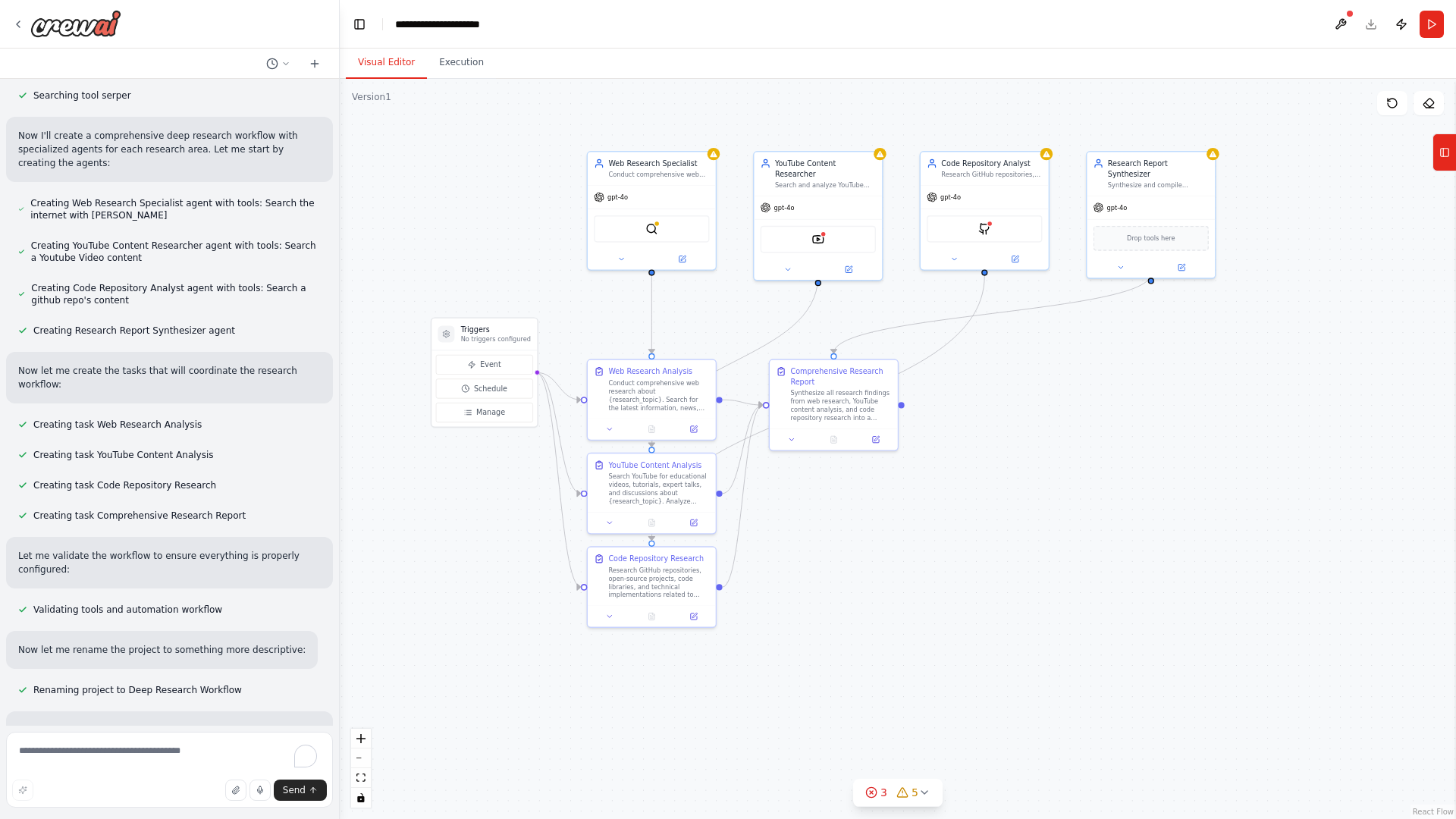
click at [383, 68] on button "Visual Editor" at bounding box center [387, 63] width 81 height 32
